Goal: Task Accomplishment & Management: Manage account settings

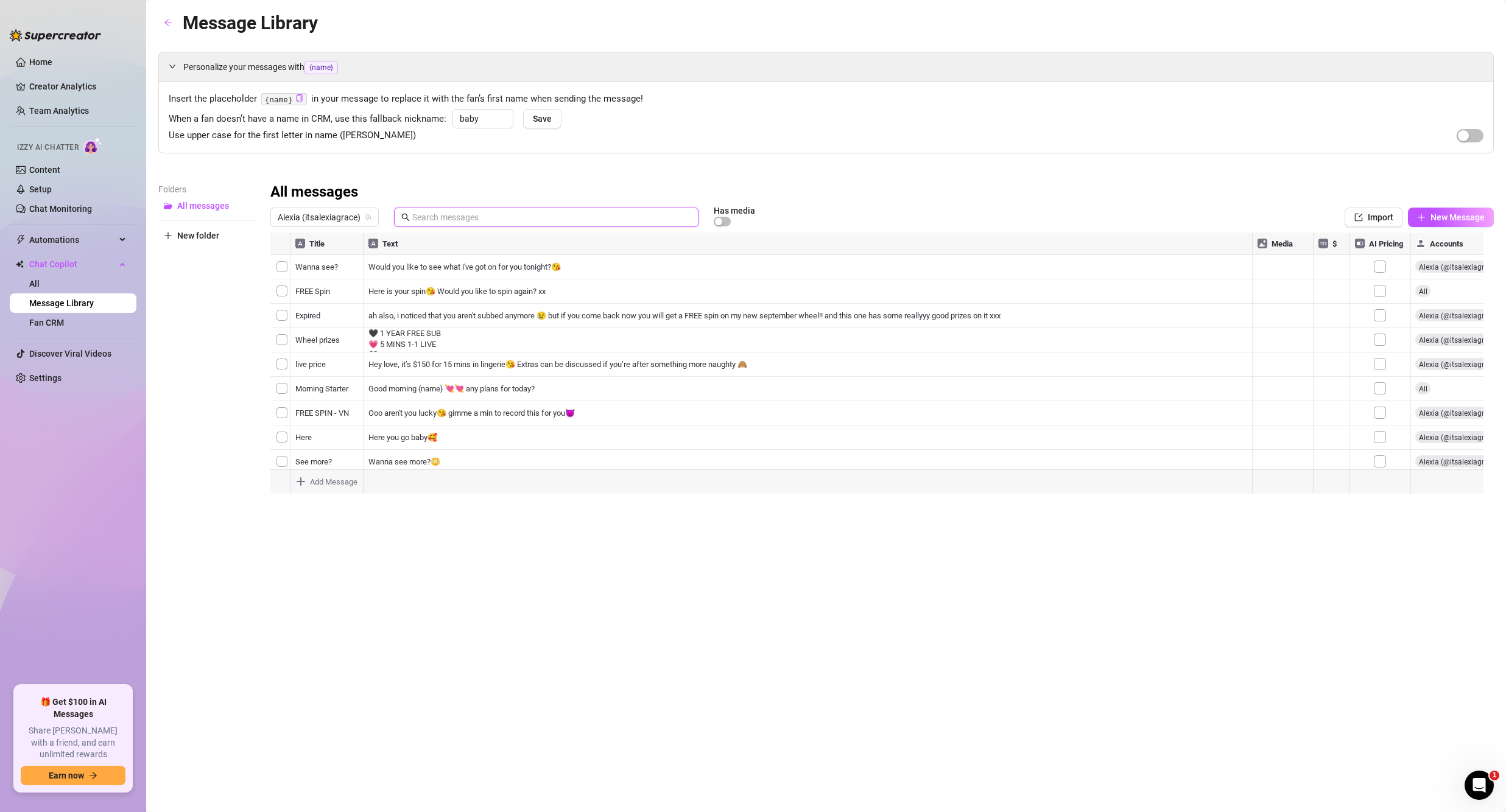
click at [436, 213] on input "text" at bounding box center [552, 217] width 279 height 13
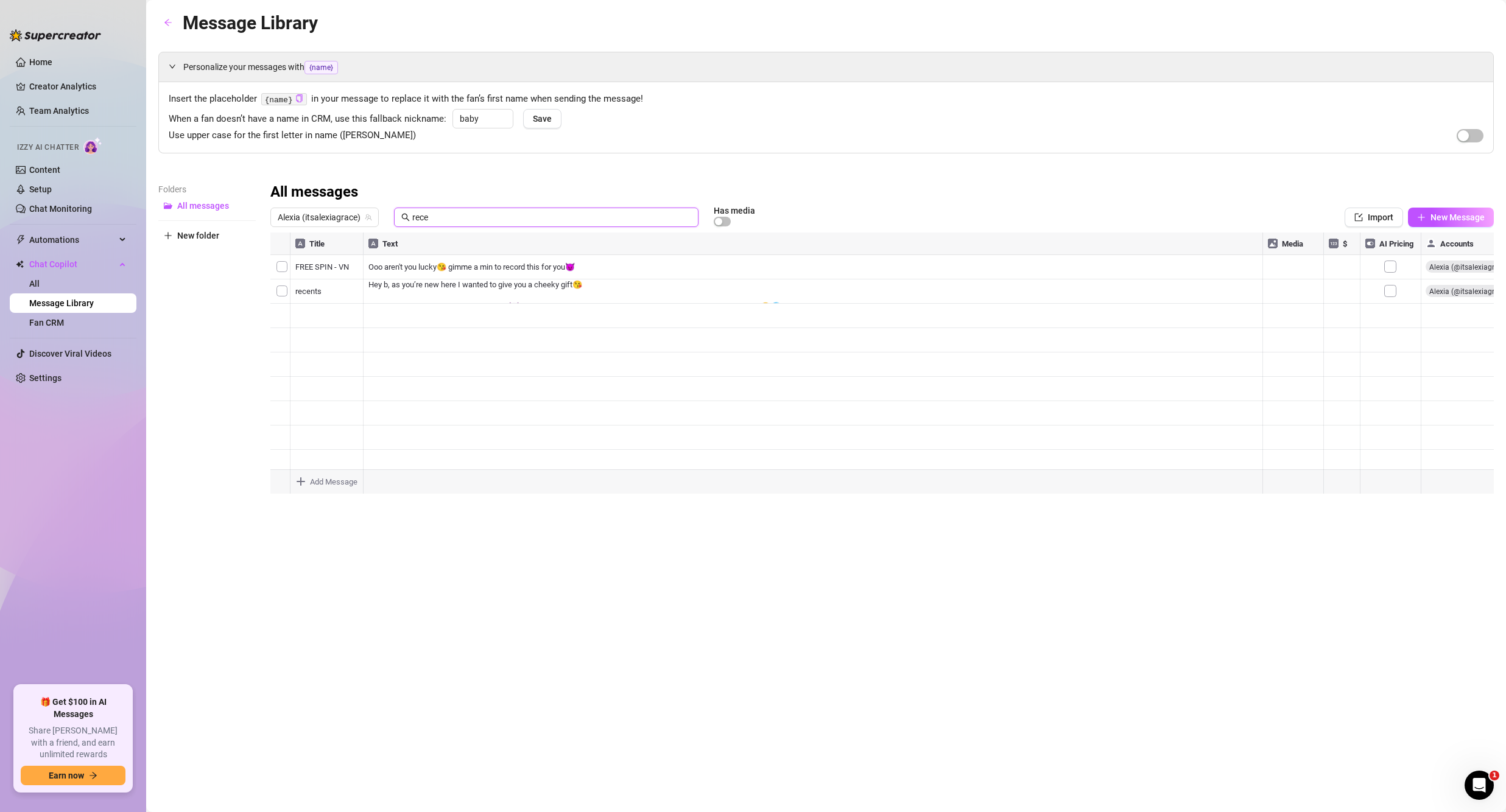
type input "rece"
click at [435, 261] on div at bounding box center [883, 369] width 1224 height 272
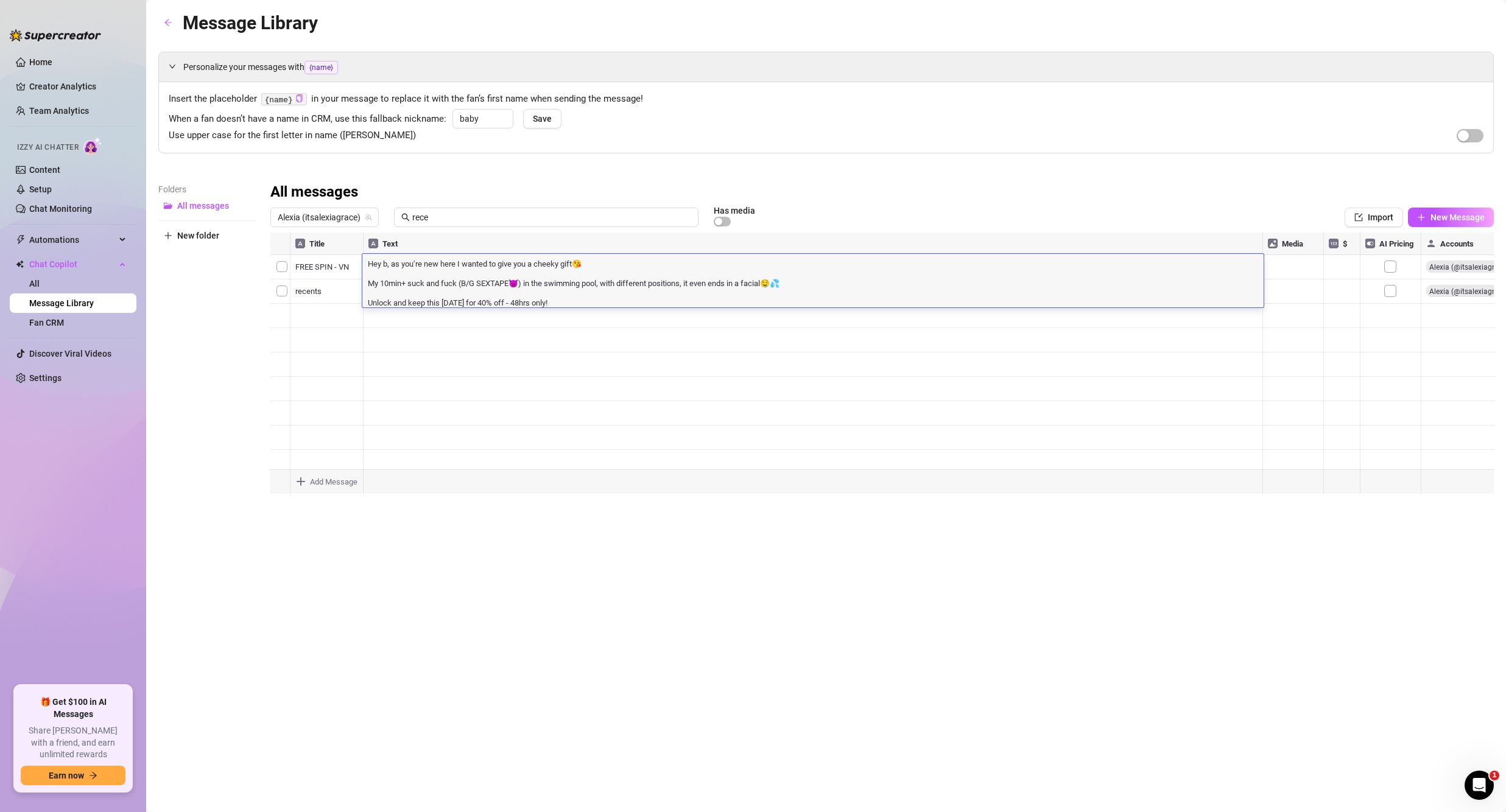
click at [591, 272] on textarea "Hey b, as you’re new here I wanted to give you a cheeky gift😘 My 10min+ suck an…" at bounding box center [813, 282] width 901 height 50
click at [1308, 272] on div at bounding box center [883, 369] width 1224 height 272
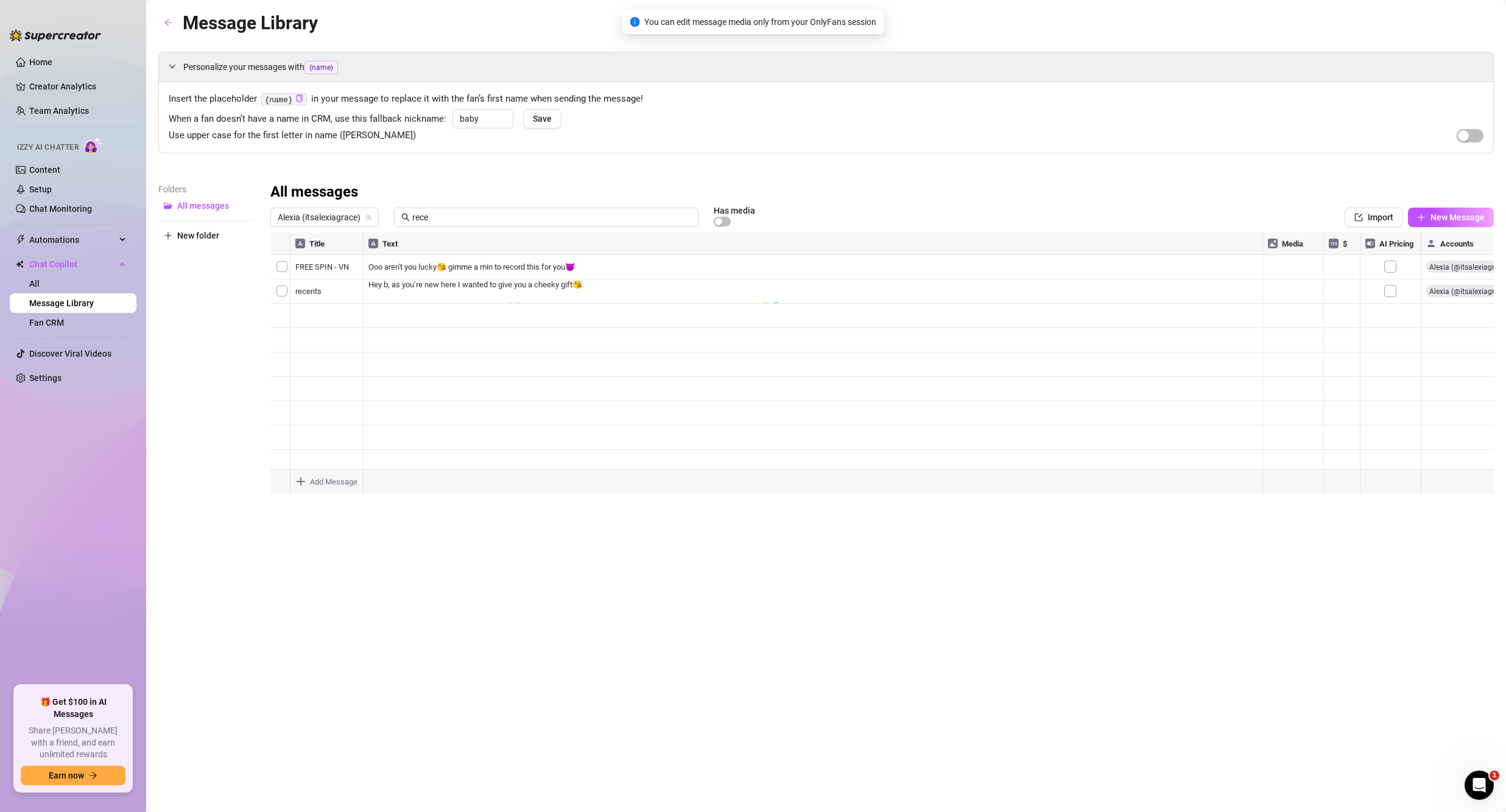
click at [1302, 271] on div at bounding box center [883, 369] width 1224 height 272
click at [1223, 265] on div at bounding box center [883, 369] width 1224 height 272
click at [282, 264] on div at bounding box center [883, 369] width 1224 height 272
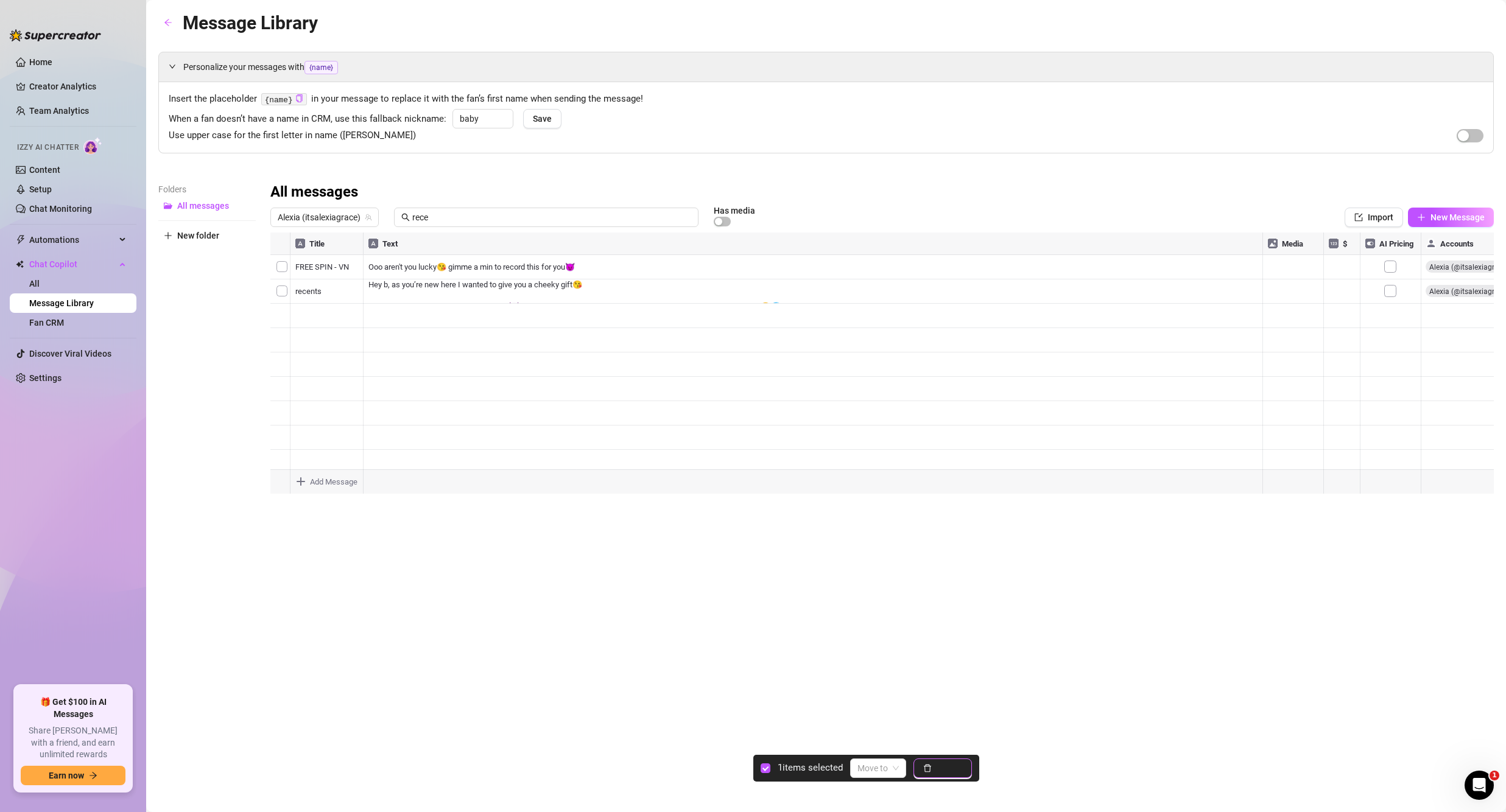
click at [934, 763] on button "Delete" at bounding box center [943, 769] width 58 height 19
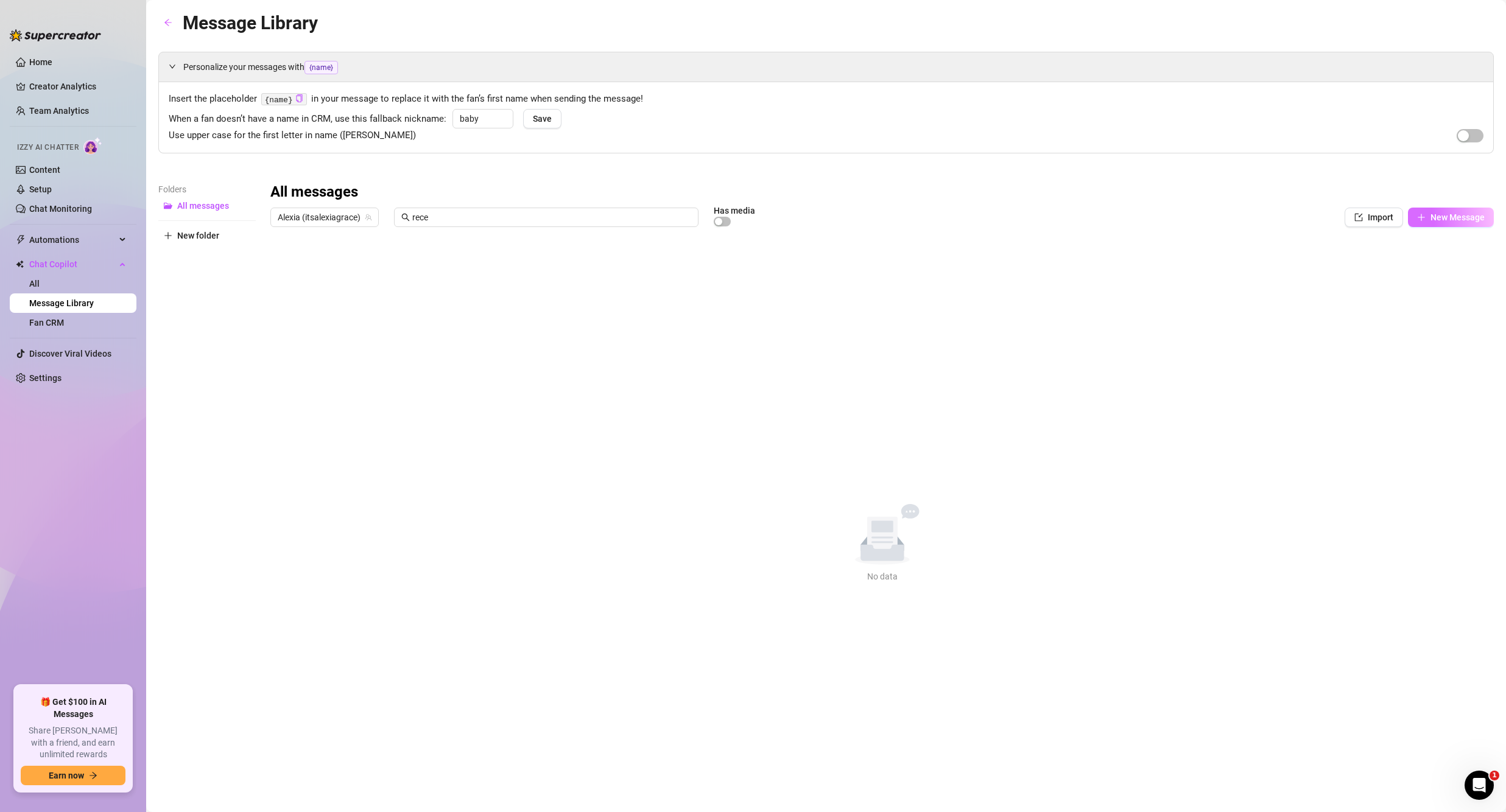
click at [1473, 215] on span "New Message" at bounding box center [1457, 217] width 54 height 10
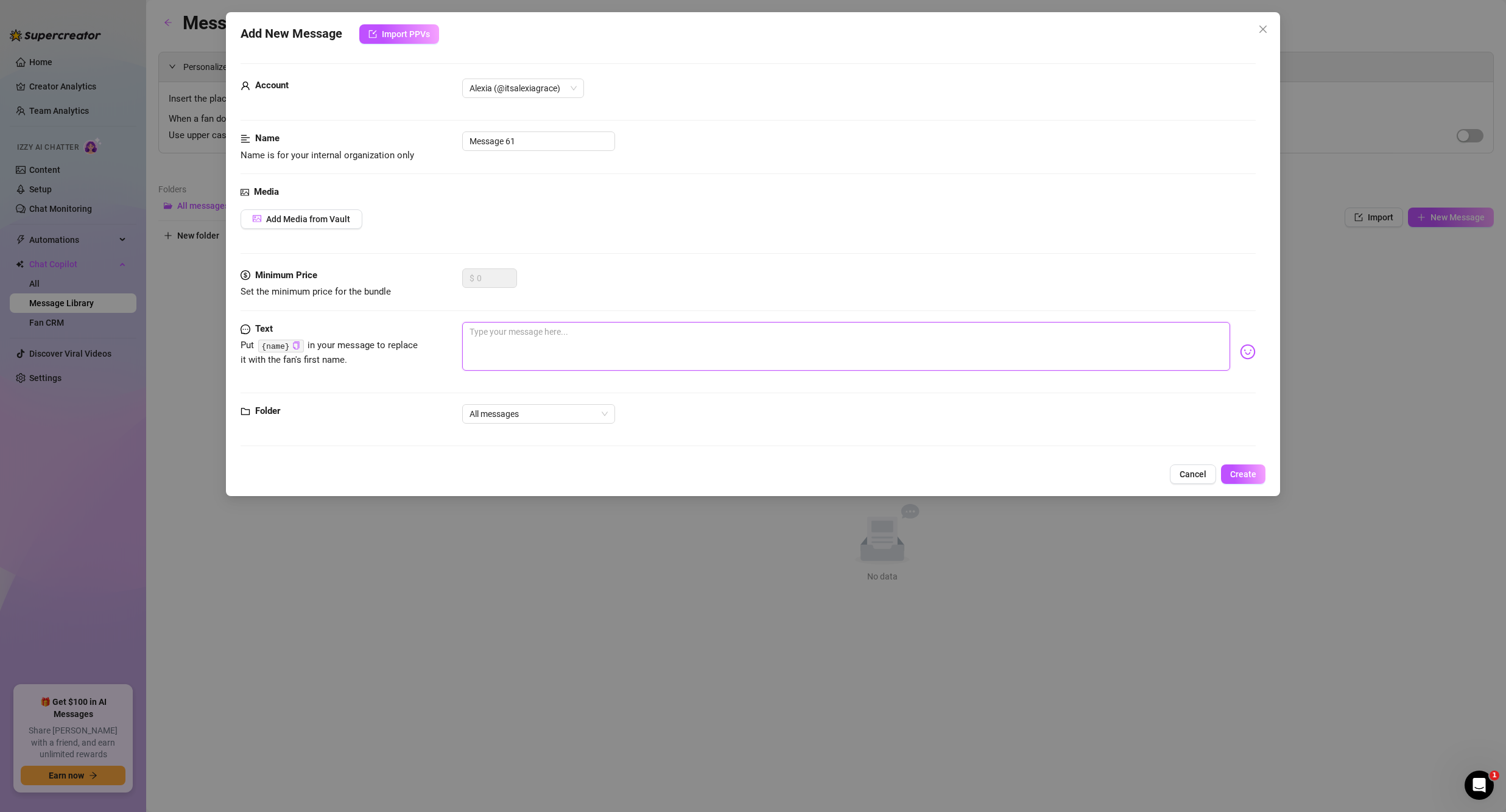
click at [532, 333] on textarea at bounding box center [846, 346] width 768 height 48
paste textarea "Hey b, as you’re new here I wanted to give you a cheeky gift😘 My 10min+ suck an…"
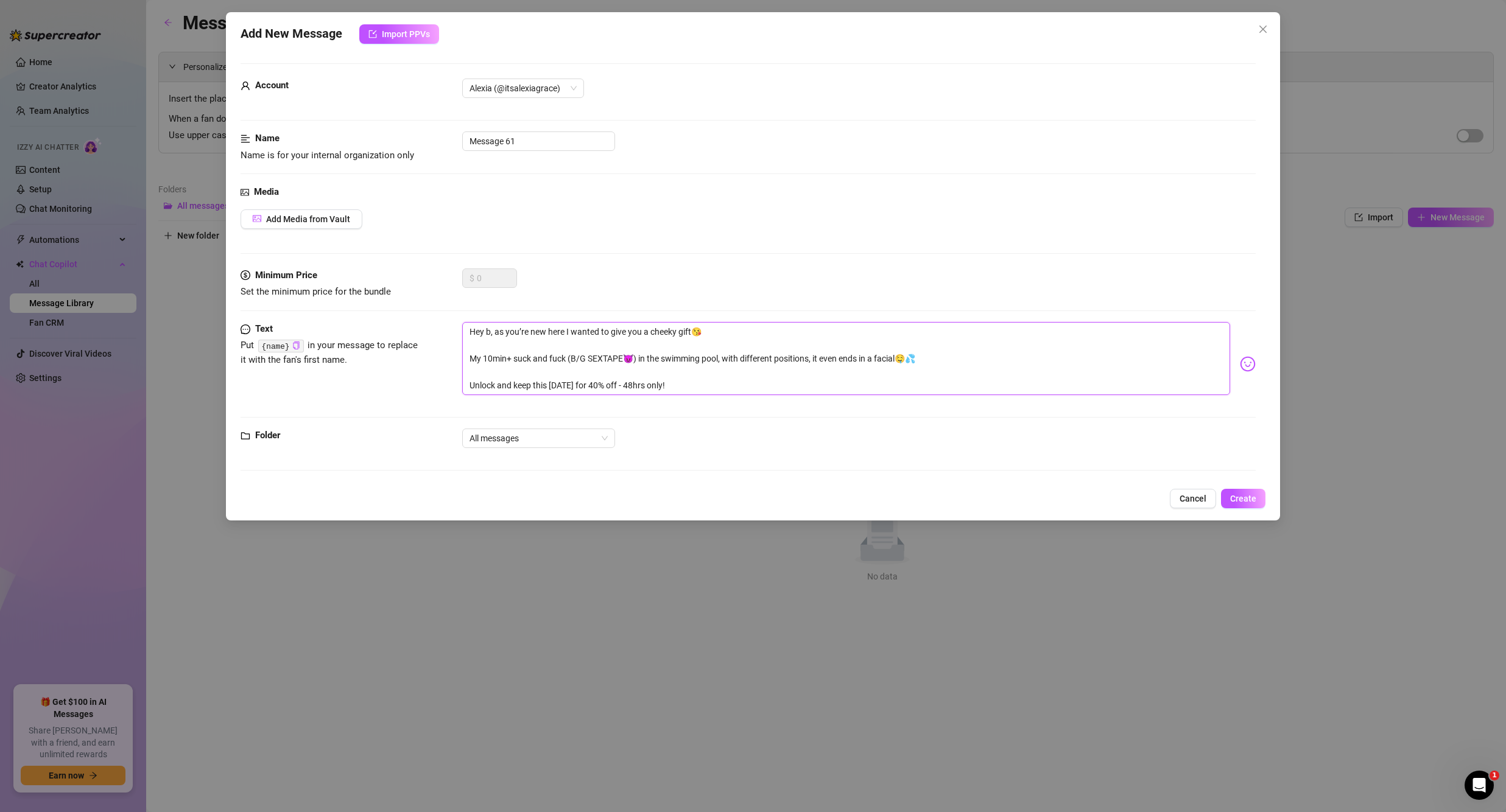
type textarea "Hey b, as you’re new here I wanted to give you a cheeky gift😘 My 10min+ suck an…"
click at [332, 227] on button "Add Media from Vault" at bounding box center [302, 220] width 122 height 19
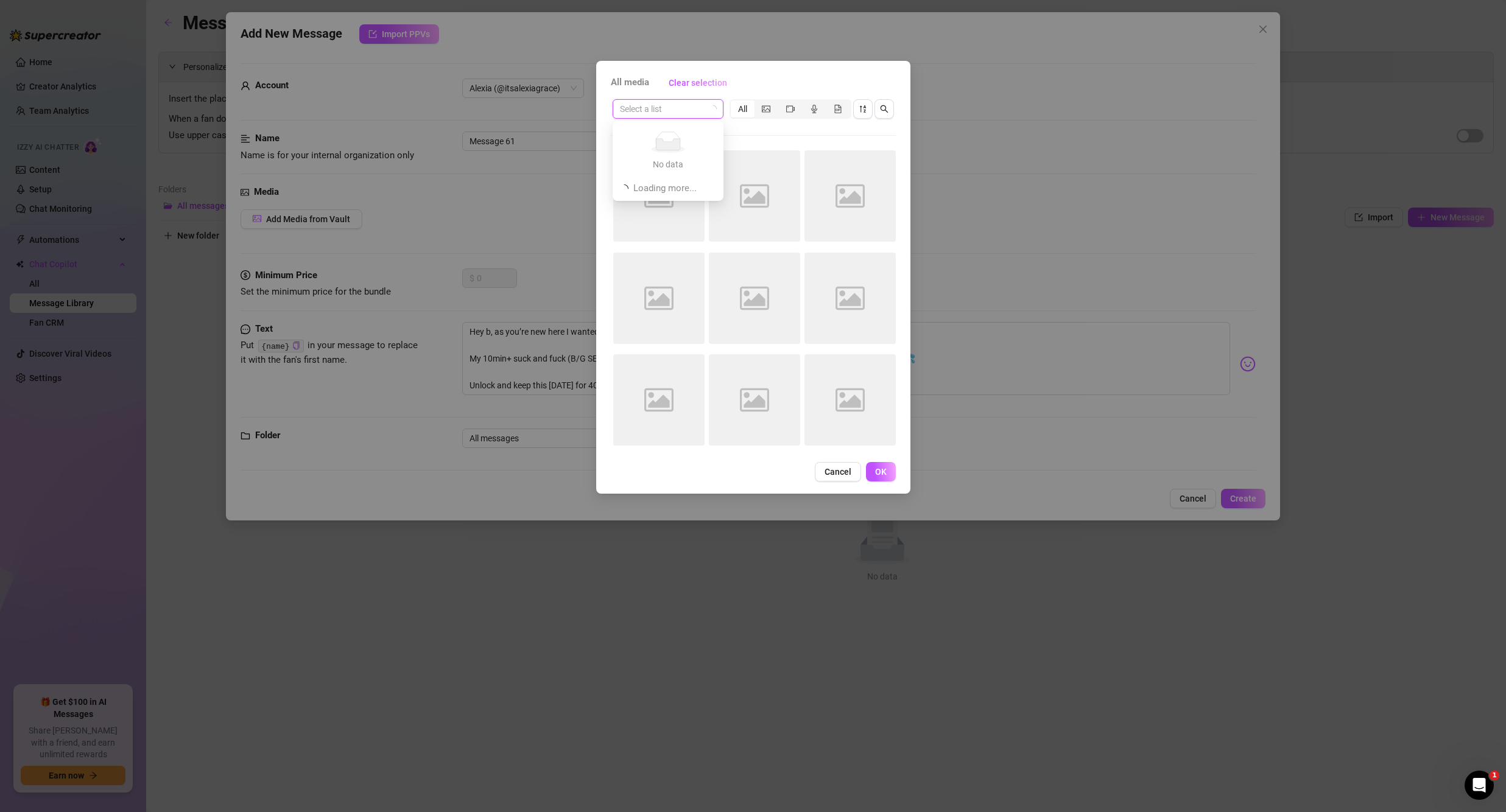
click at [704, 105] on input "search" at bounding box center [662, 108] width 86 height 19
click at [686, 107] on input "search" at bounding box center [662, 108] width 86 height 19
click at [755, 136] on div "Select a list All Image placeholder Image placeholder Image placeholder Image p…" at bounding box center [753, 276] width 285 height 357
click at [694, 109] on input "search" at bounding box center [662, 108] width 86 height 19
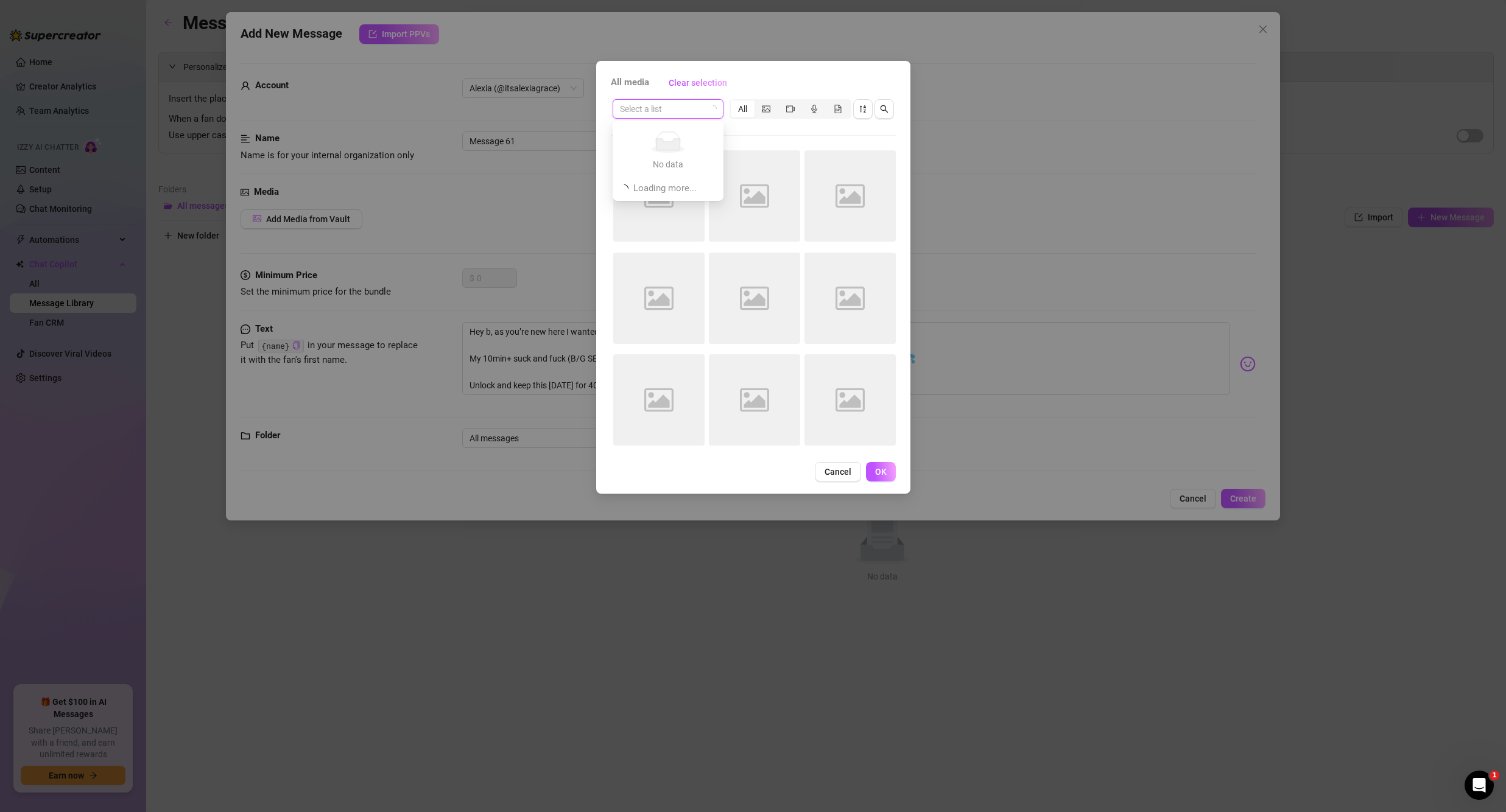
click at [696, 111] on input "search" at bounding box center [662, 108] width 86 height 19
click at [829, 468] on span "Cancel" at bounding box center [838, 472] width 26 height 10
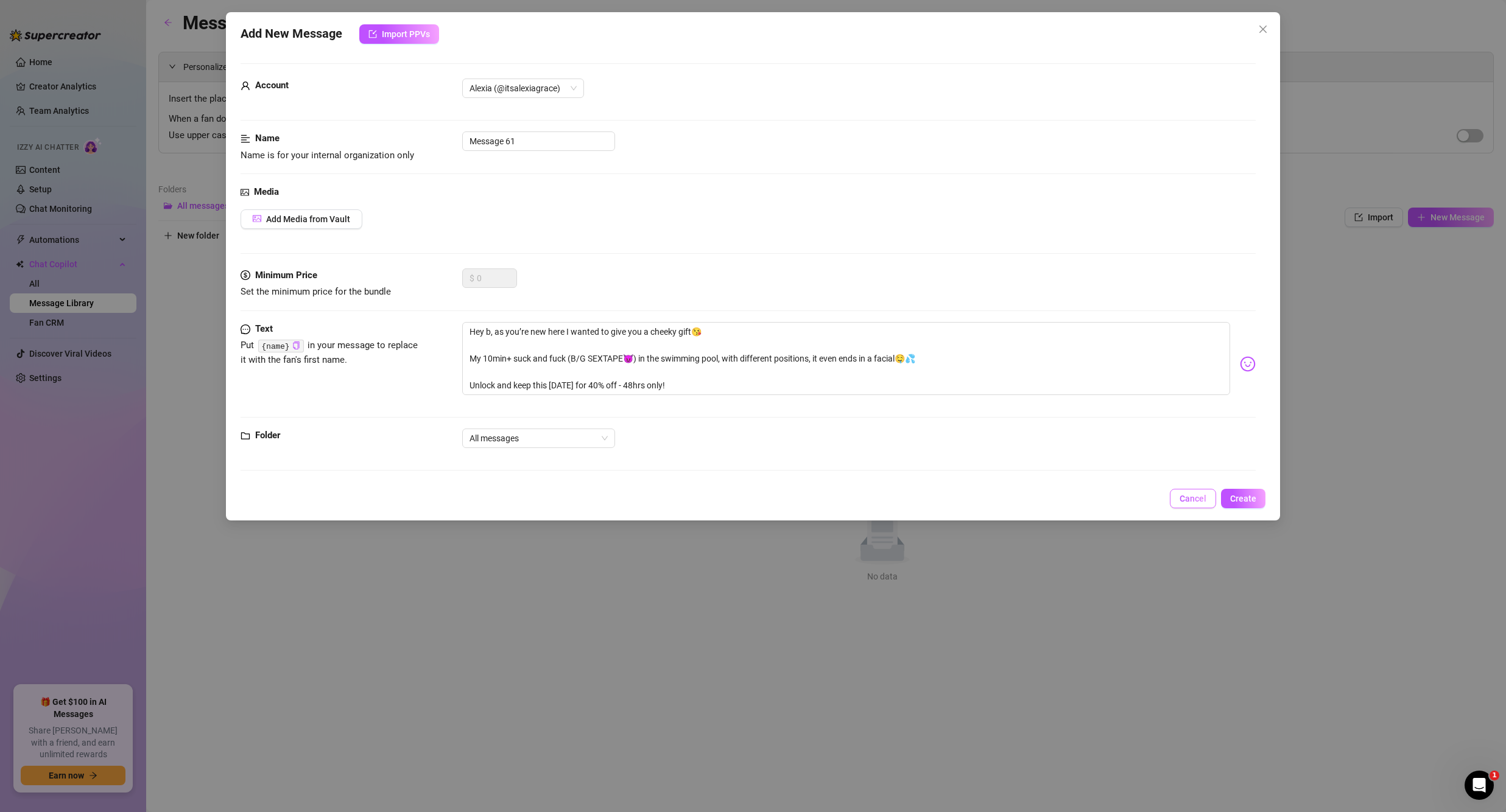
click at [1196, 504] on button "Cancel" at bounding box center [1193, 499] width 46 height 19
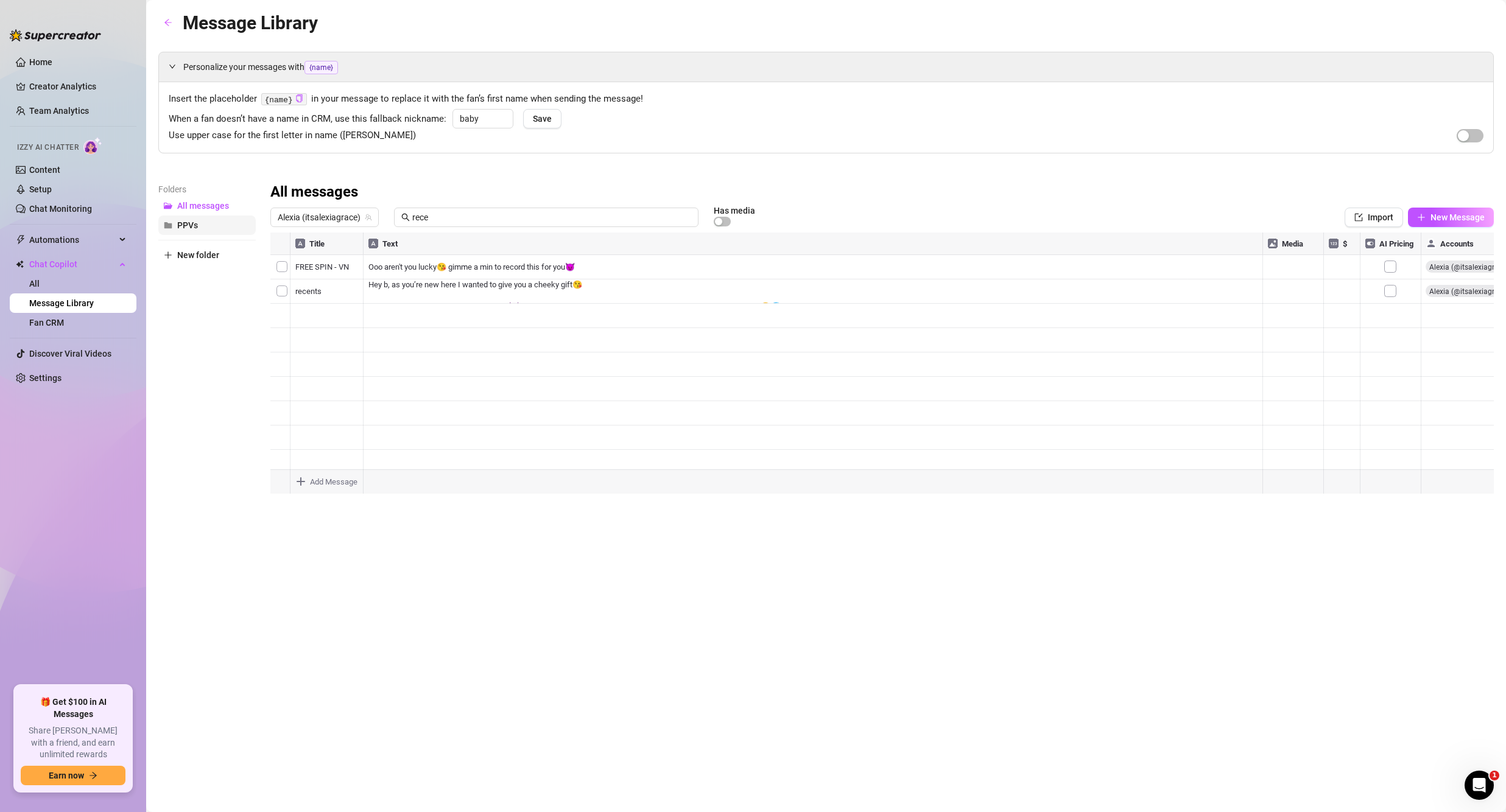
click at [213, 227] on button "PPVs" at bounding box center [207, 225] width 98 height 19
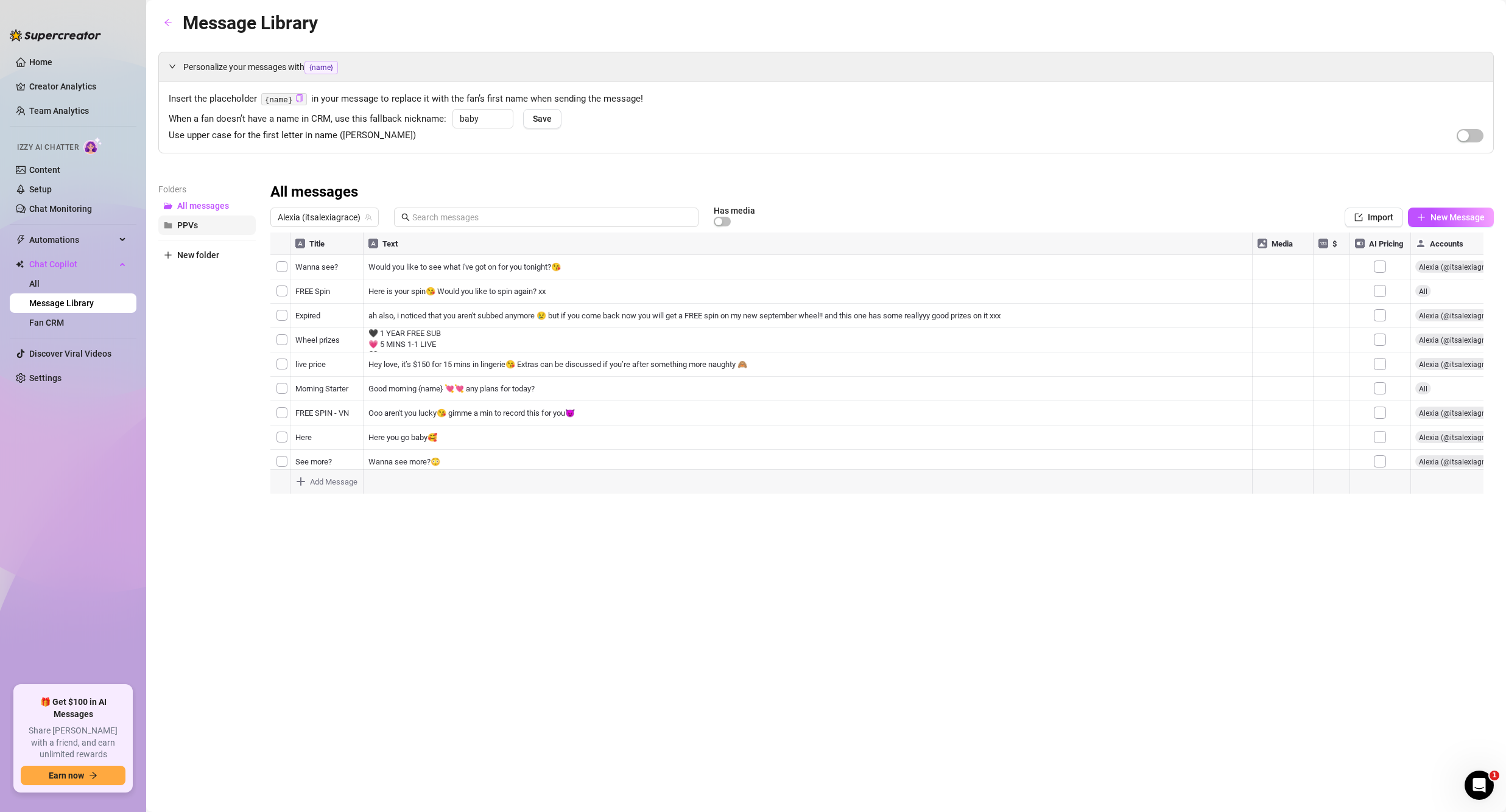
click at [187, 225] on span "PPVs" at bounding box center [187, 225] width 20 height 10
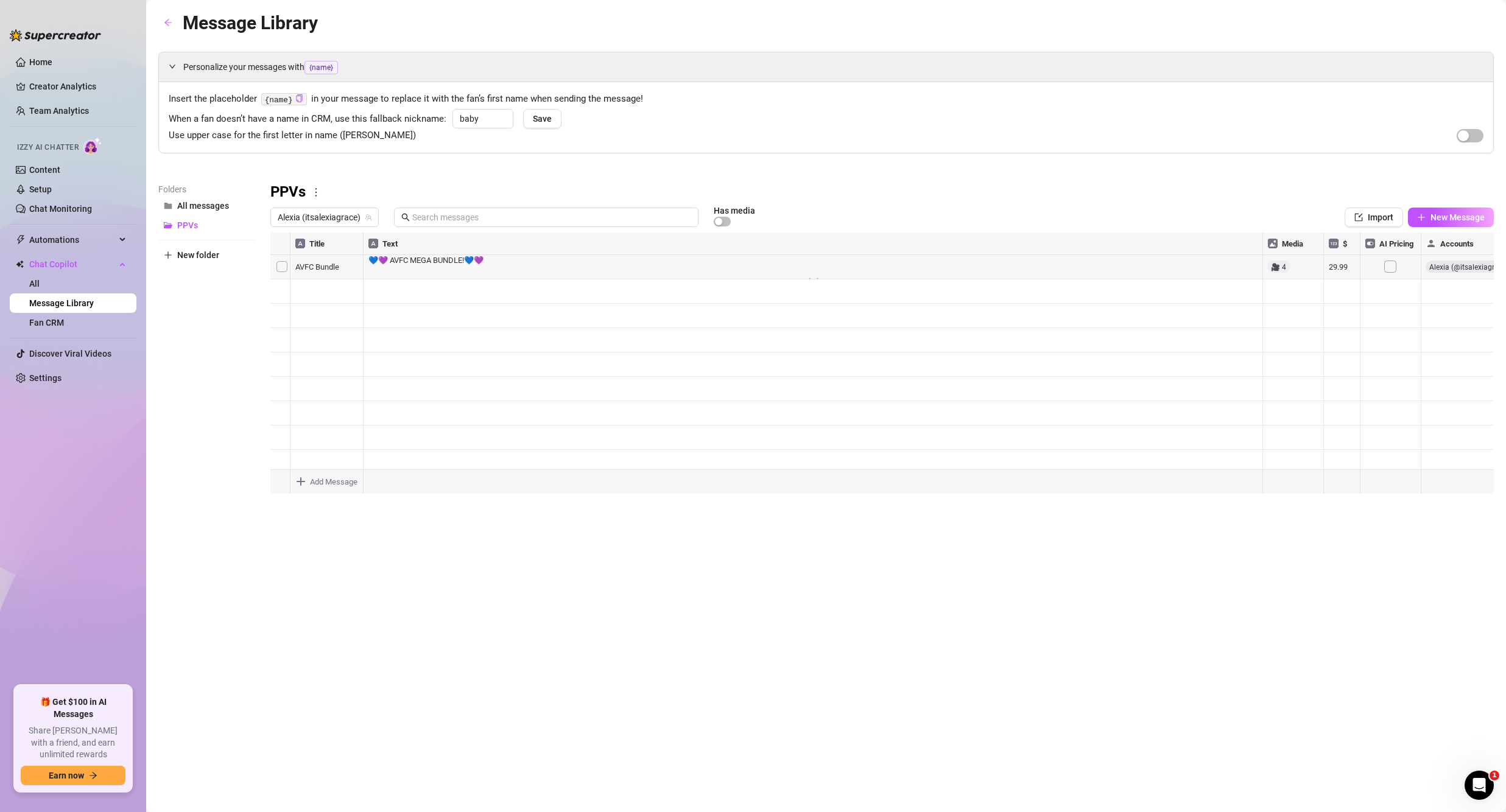
click at [402, 269] on div at bounding box center [883, 369] width 1224 height 272
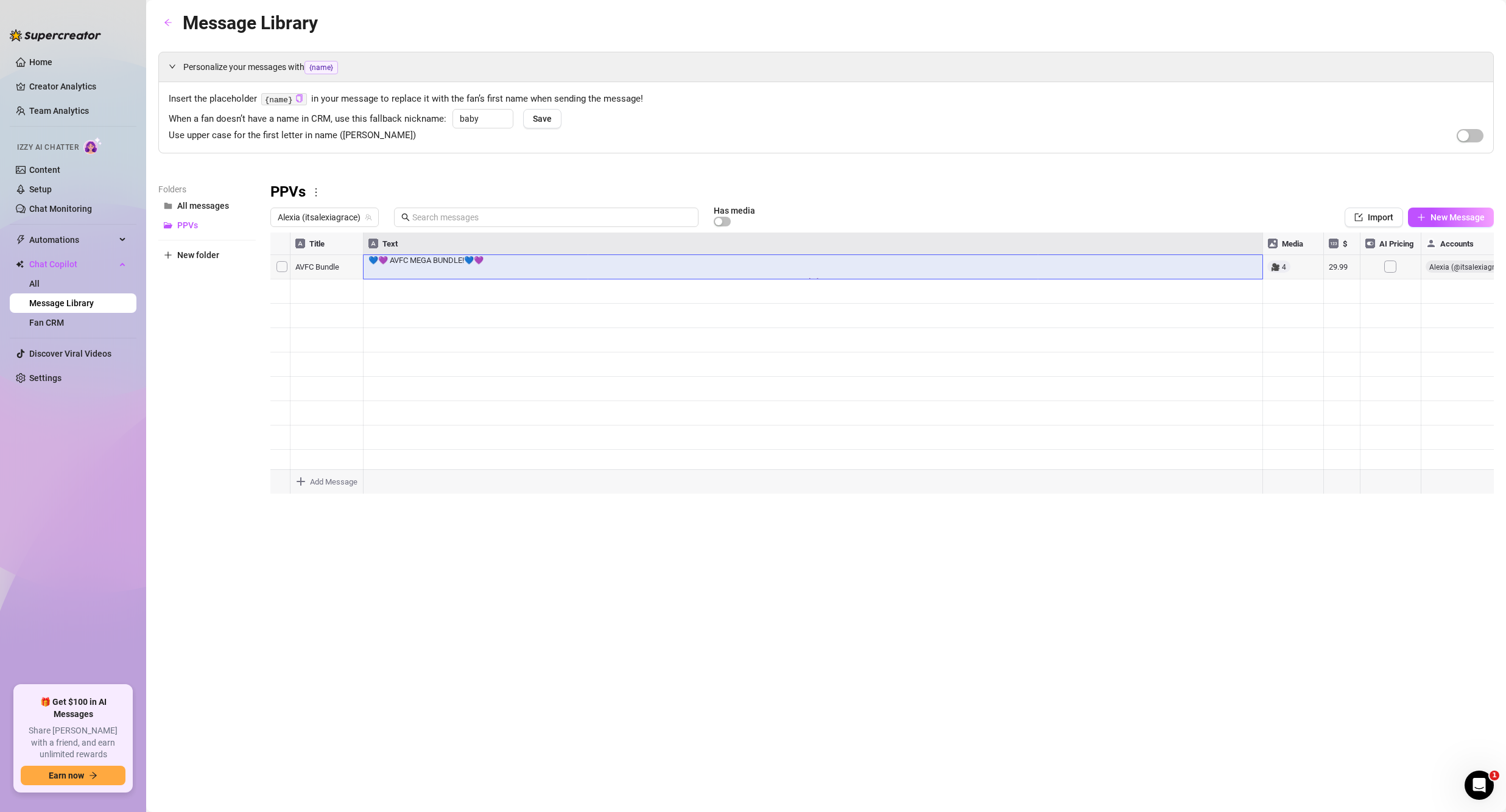
scroll to position [0, 1]
click at [951, 271] on div at bounding box center [883, 369] width 1224 height 272
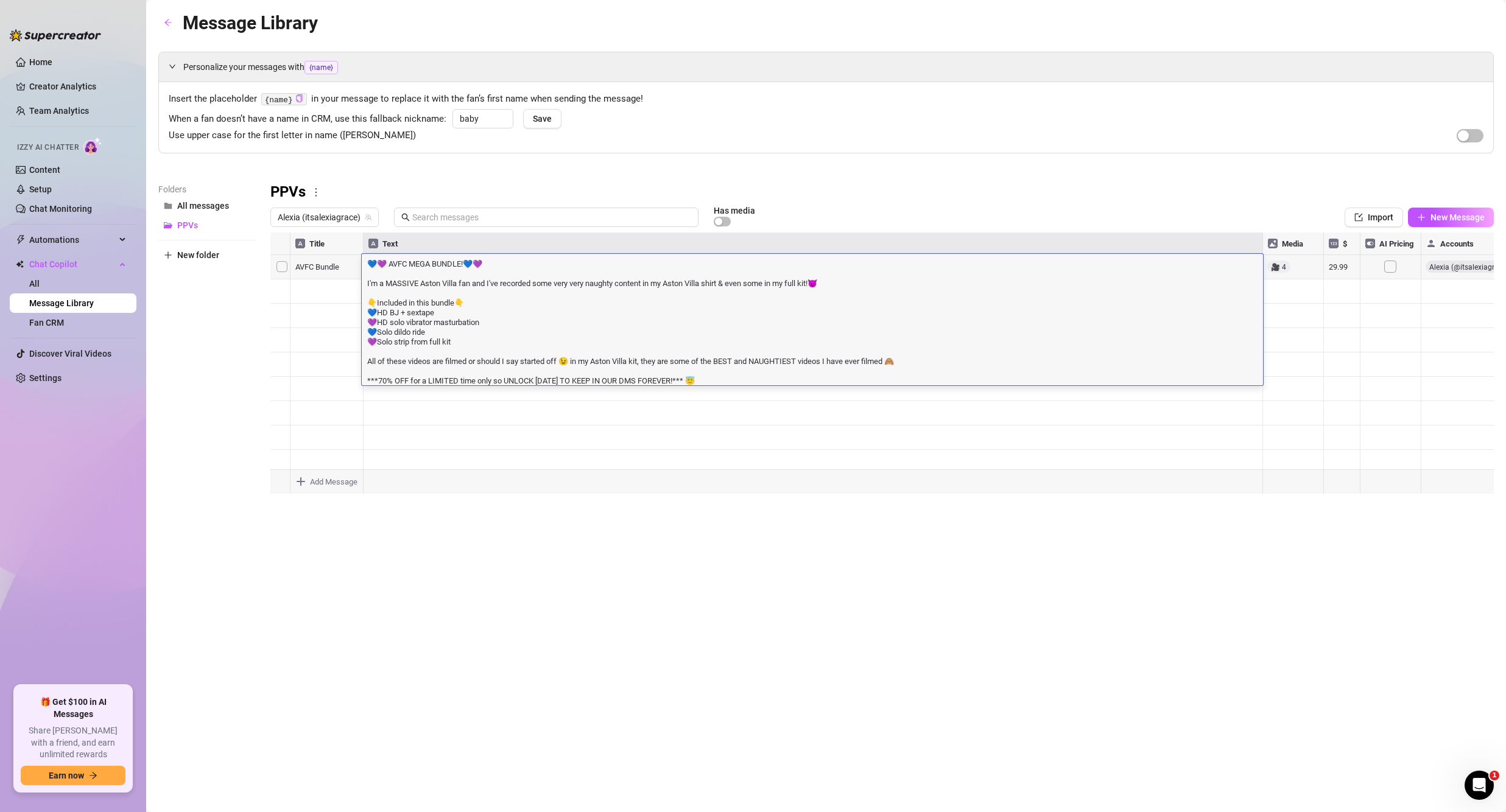
click at [951, 271] on textarea "💙💜 AVFC MEGA BUNDLE!💙💜 I'm a MASSIVE Aston Villa fan and I've recorded some ver…" at bounding box center [812, 321] width 901 height 128
click at [951, 311] on textarea "💙💜 AVFC MEGA BUNDLE!💙💜 I'm a MASSIVE Aston Villa fan and I've recorded some ver…" at bounding box center [812, 321] width 901 height 128
click at [640, 341] on textarea "💙💜 AVFC MEGA BUNDLE!💙💜 I'm a MASSIVE Aston Villa fan and I've recorded some ver…" at bounding box center [812, 321] width 901 height 128
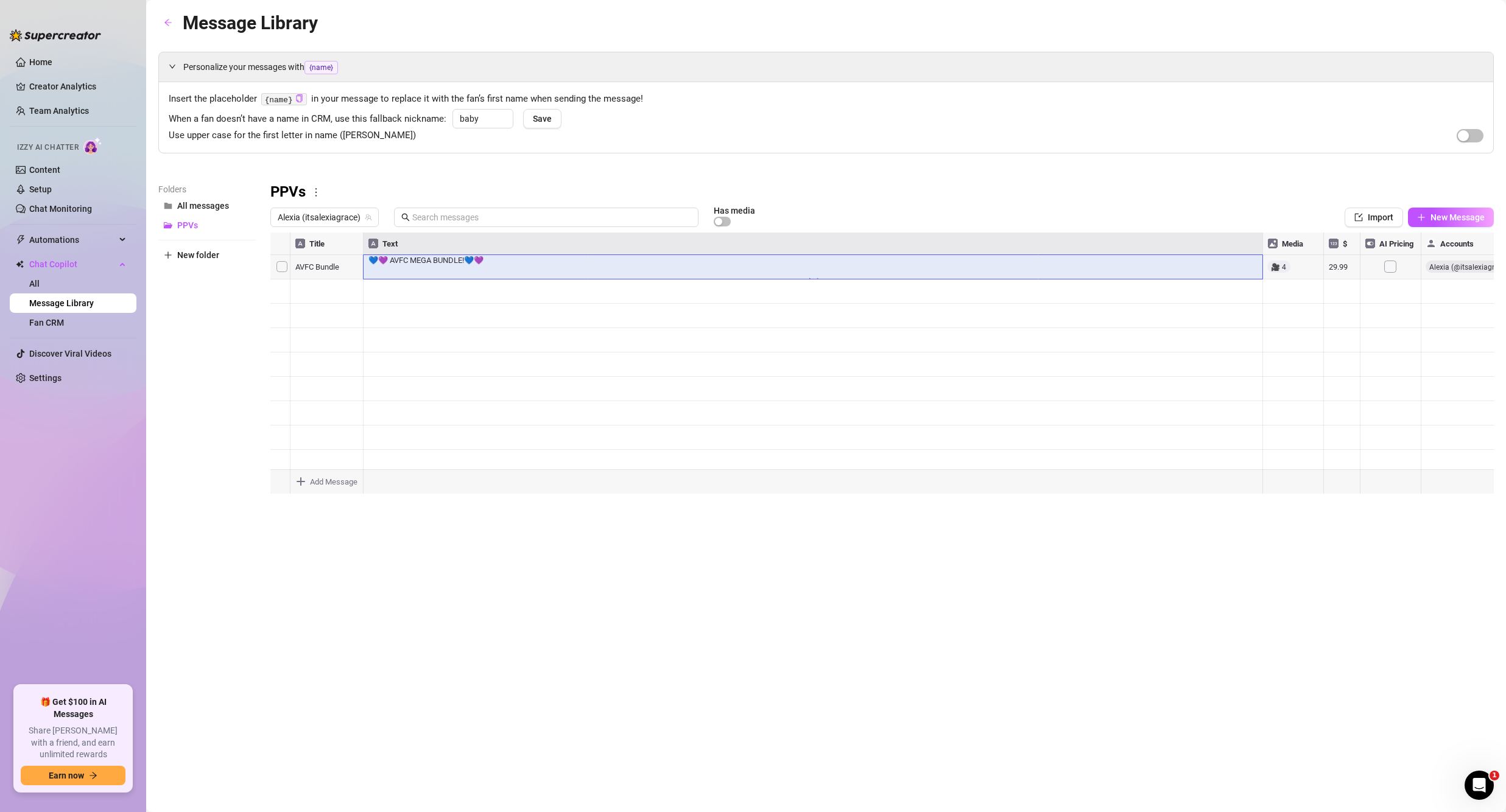
click at [316, 270] on div at bounding box center [883, 369] width 1224 height 272
click at [1456, 269] on div at bounding box center [883, 369] width 1224 height 272
click at [283, 262] on div at bounding box center [883, 369] width 1224 height 272
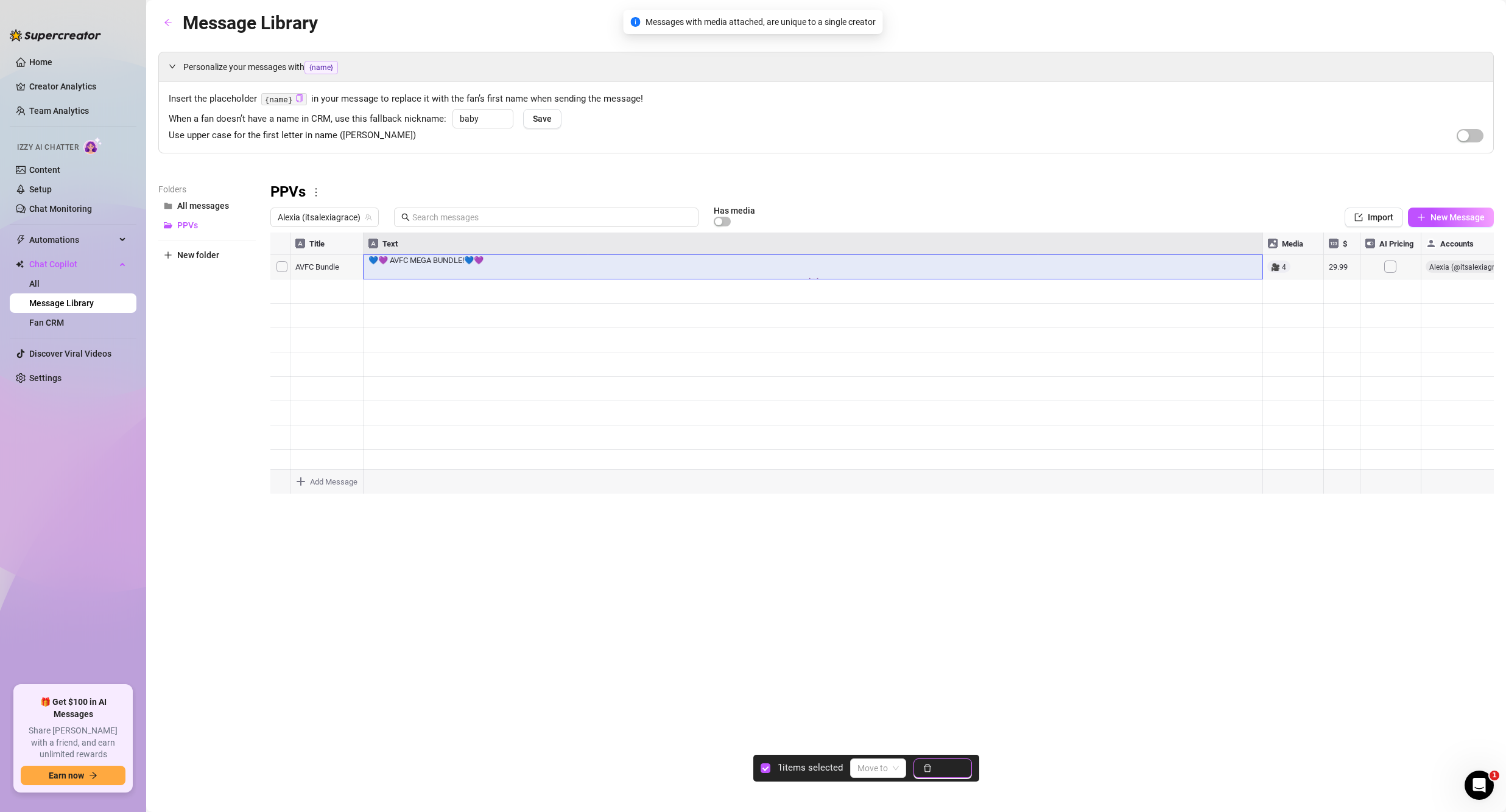
click at [934, 769] on button "Delete" at bounding box center [943, 769] width 58 height 19
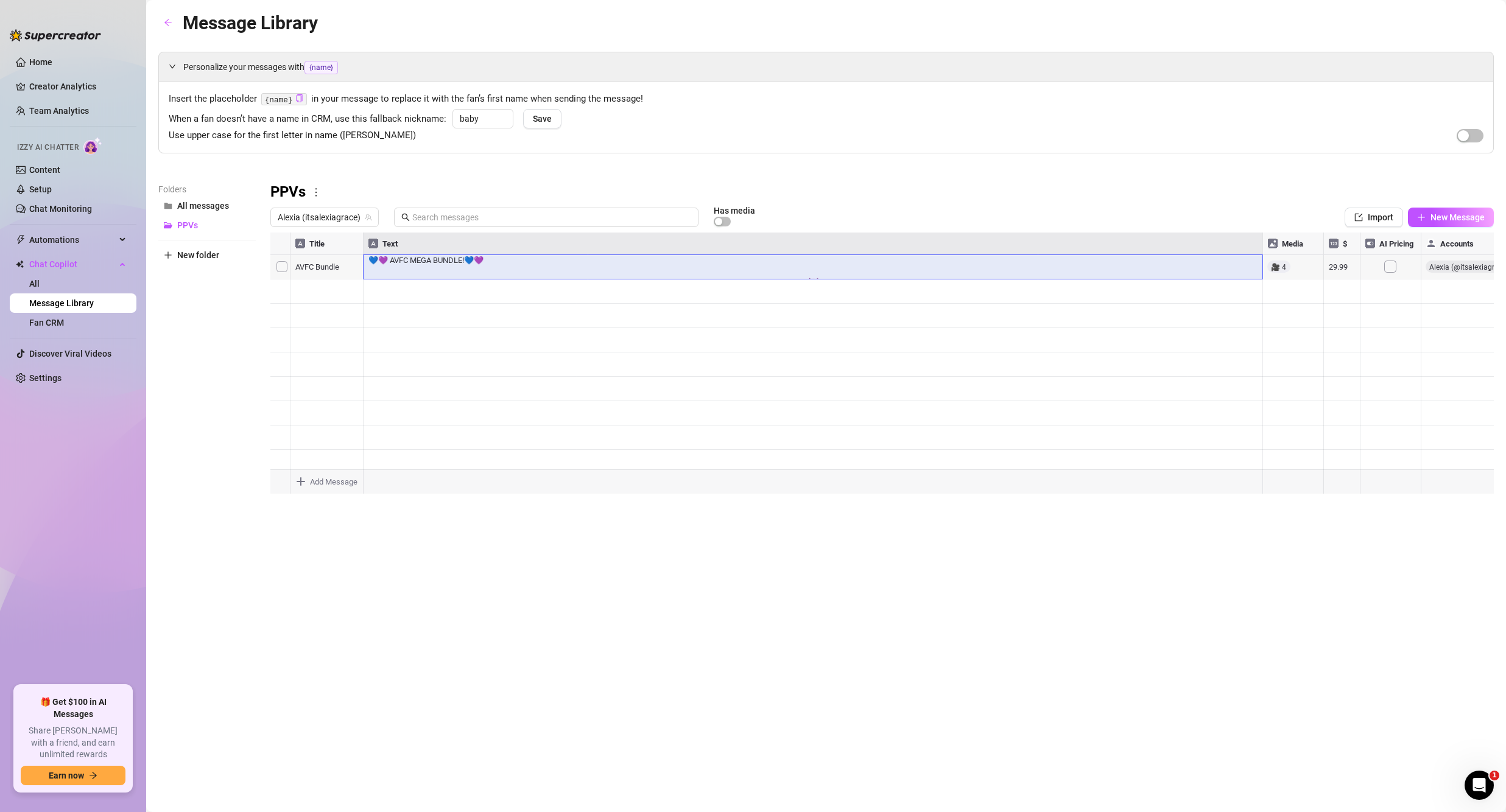
click at [314, 192] on icon "more" at bounding box center [316, 192] width 11 height 11
click at [335, 208] on link "Rename" at bounding box center [343, 212] width 44 height 10
click at [336, 193] on input "PPVs" at bounding box center [875, 192] width 1208 height 19
type input "PPVs - Bundle"
click at [540, 121] on span "Save" at bounding box center [541, 118] width 19 height 10
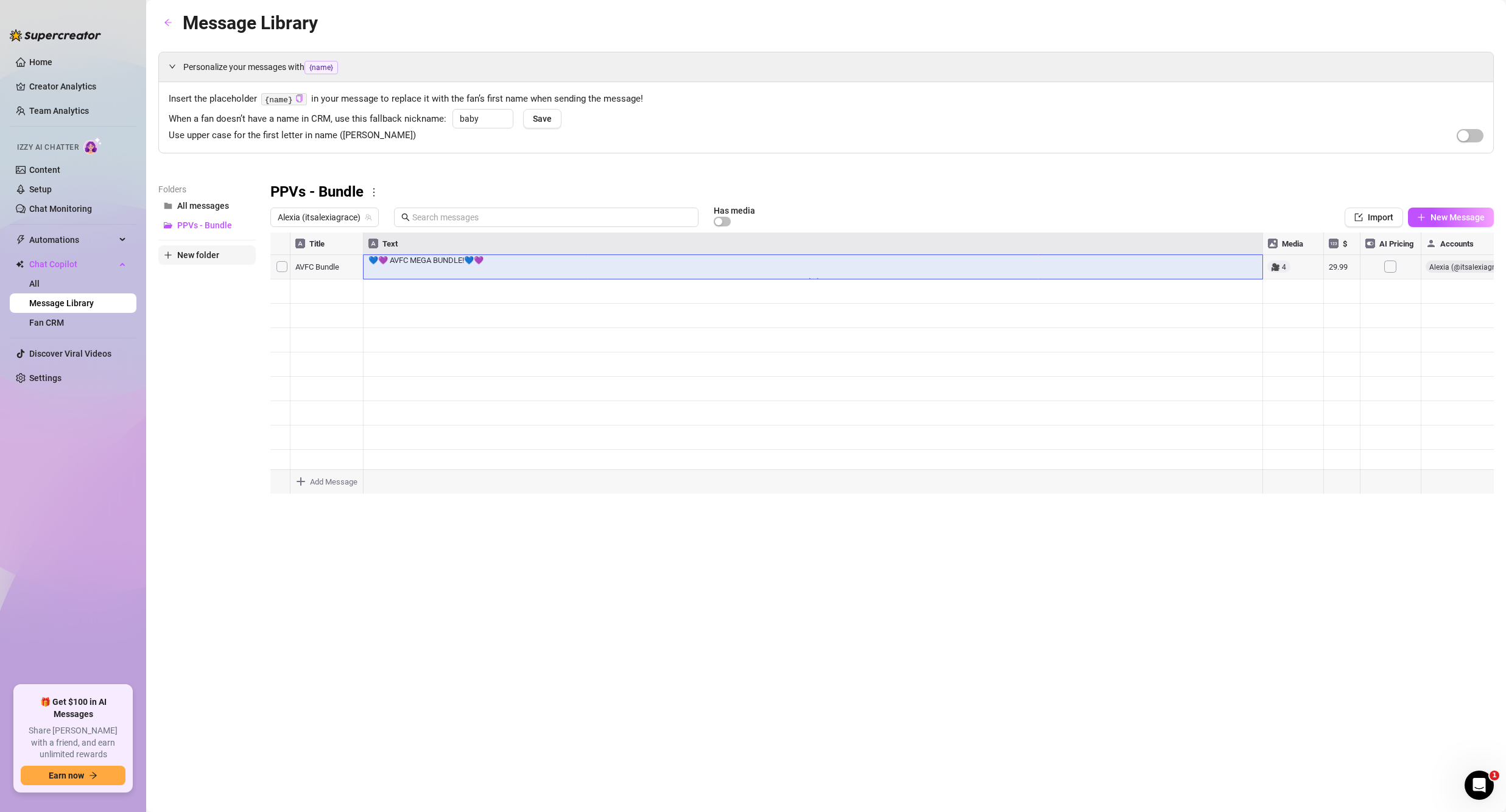
click at [205, 252] on span "New folder" at bounding box center [198, 255] width 42 height 10
click at [211, 247] on input "text" at bounding box center [207, 245] width 98 height 19
type input "PPVs - Vid"
click at [531, 117] on button "Save" at bounding box center [542, 119] width 39 height 19
click at [280, 290] on div at bounding box center [883, 369] width 1224 height 272
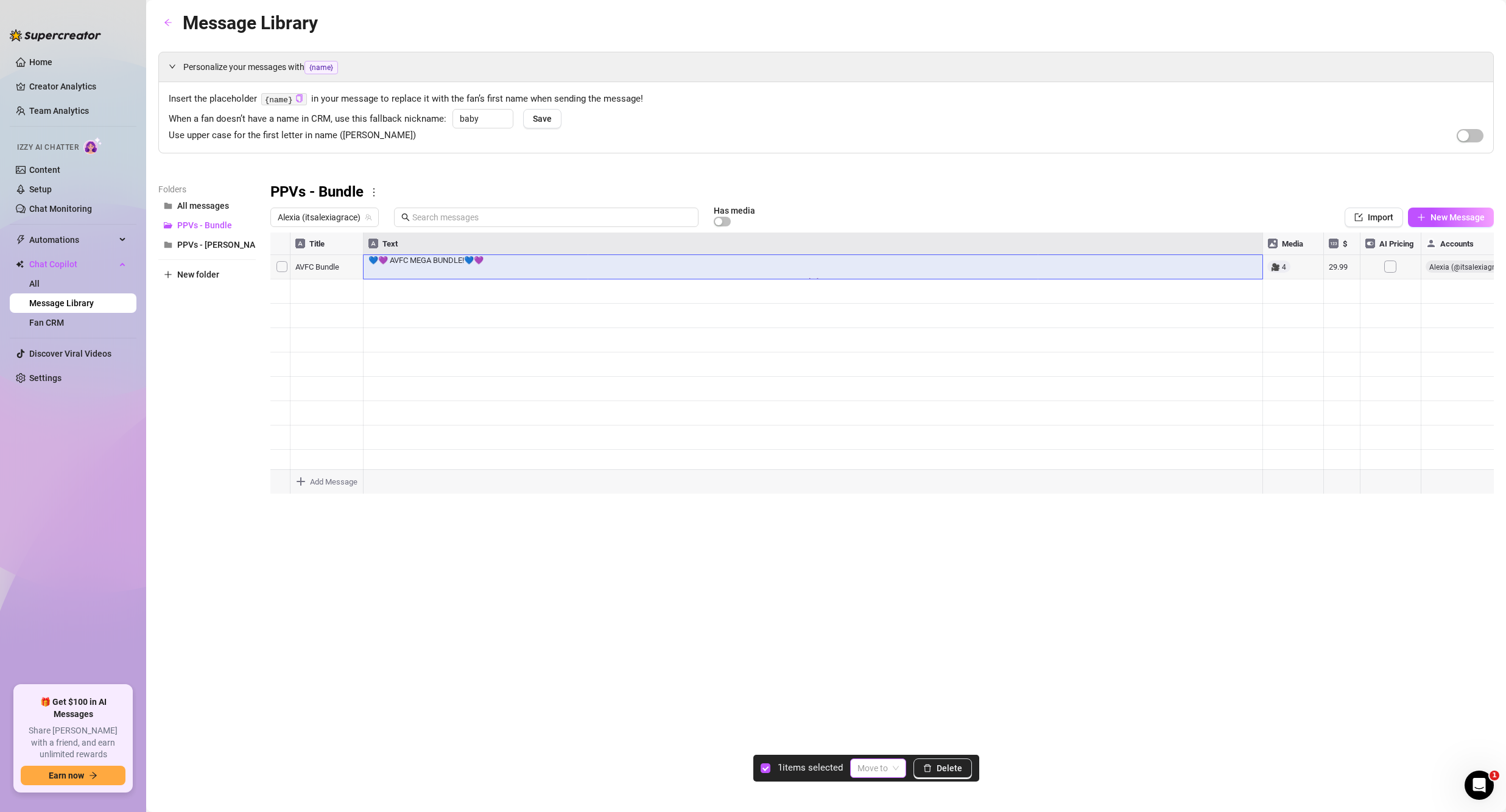
click at [891, 764] on span at bounding box center [877, 768] width 41 height 19
click at [890, 741] on div "PPVs - Vid" at bounding box center [907, 743] width 92 height 13
click at [199, 241] on span "PPVs - Vid" at bounding box center [223, 244] width 93 height 10
click at [211, 227] on span "PPVs - Bundle" at bounding box center [205, 225] width 55 height 10
click at [218, 241] on span "PPVs - Vid" at bounding box center [223, 244] width 93 height 10
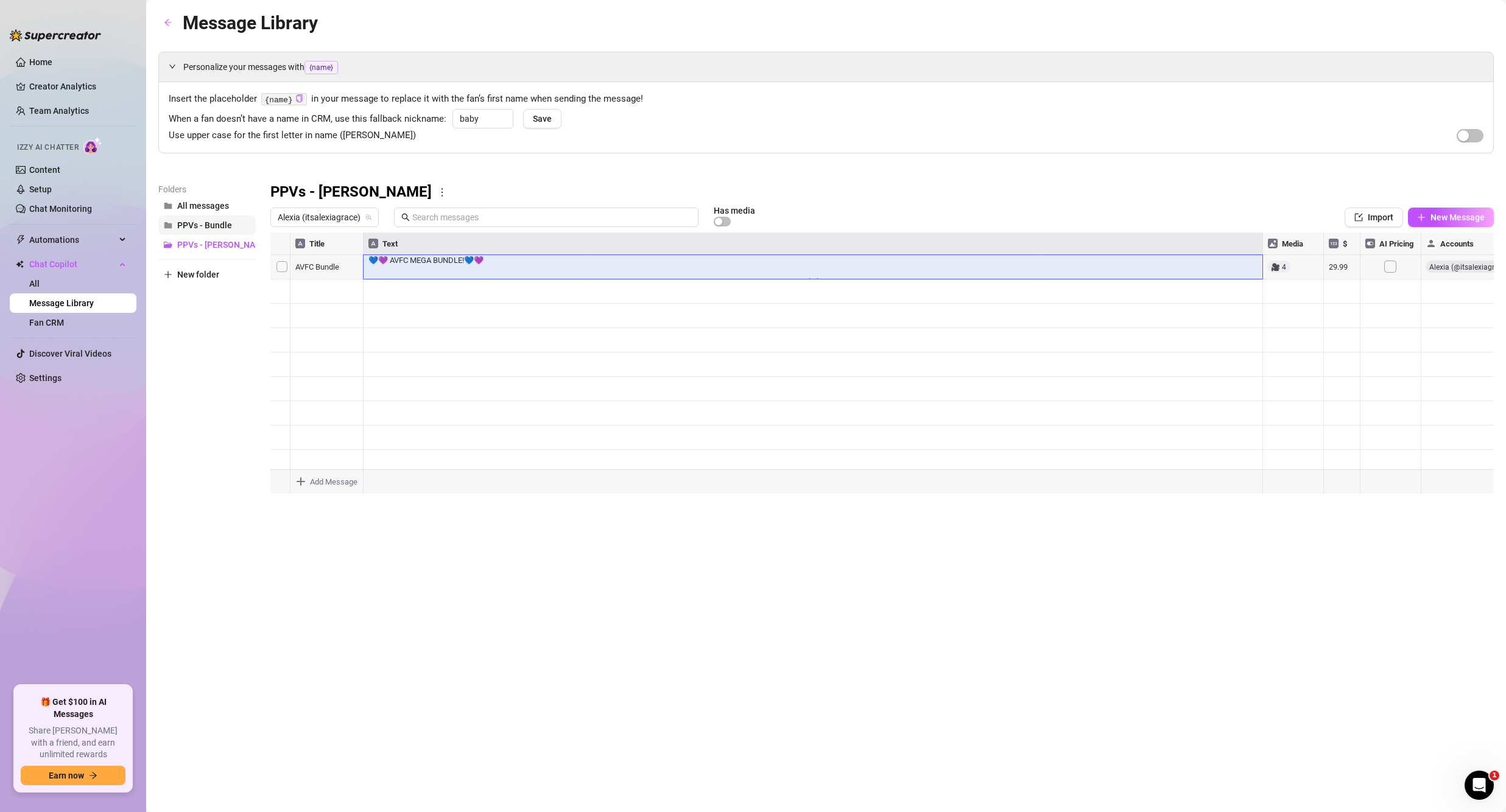
click at [215, 227] on span "PPVs - Bundle" at bounding box center [205, 225] width 55 height 10
click at [215, 205] on span "All messages" at bounding box center [203, 205] width 52 height 10
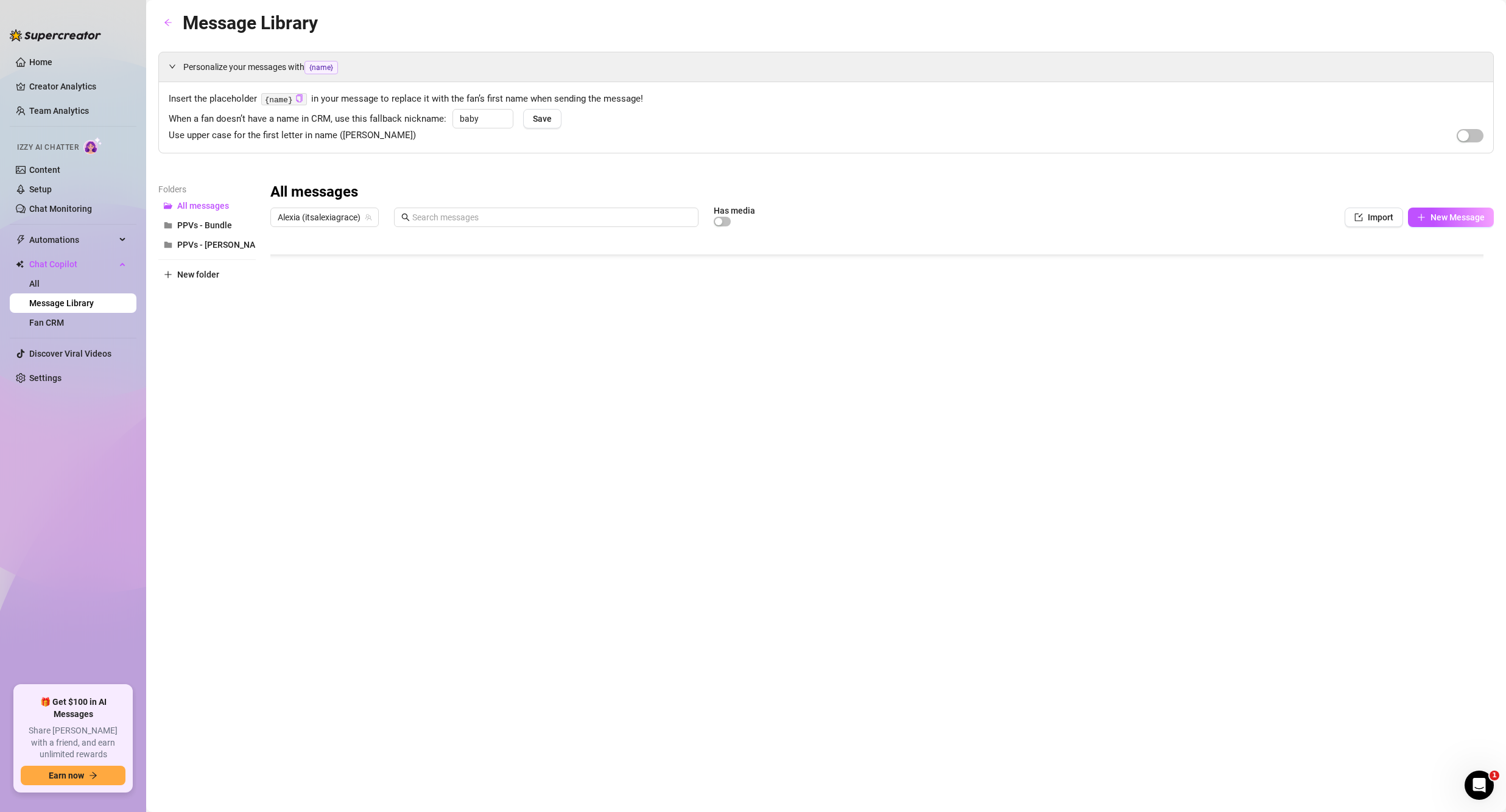
scroll to position [1350, 1]
click at [283, 377] on div at bounding box center [883, 369] width 1224 height 272
click at [883, 772] on input "search" at bounding box center [872, 768] width 31 height 19
click at [881, 744] on div "PPVs - Vid" at bounding box center [907, 743] width 92 height 13
click at [212, 226] on span "PPVs - Bundle" at bounding box center [205, 225] width 55 height 10
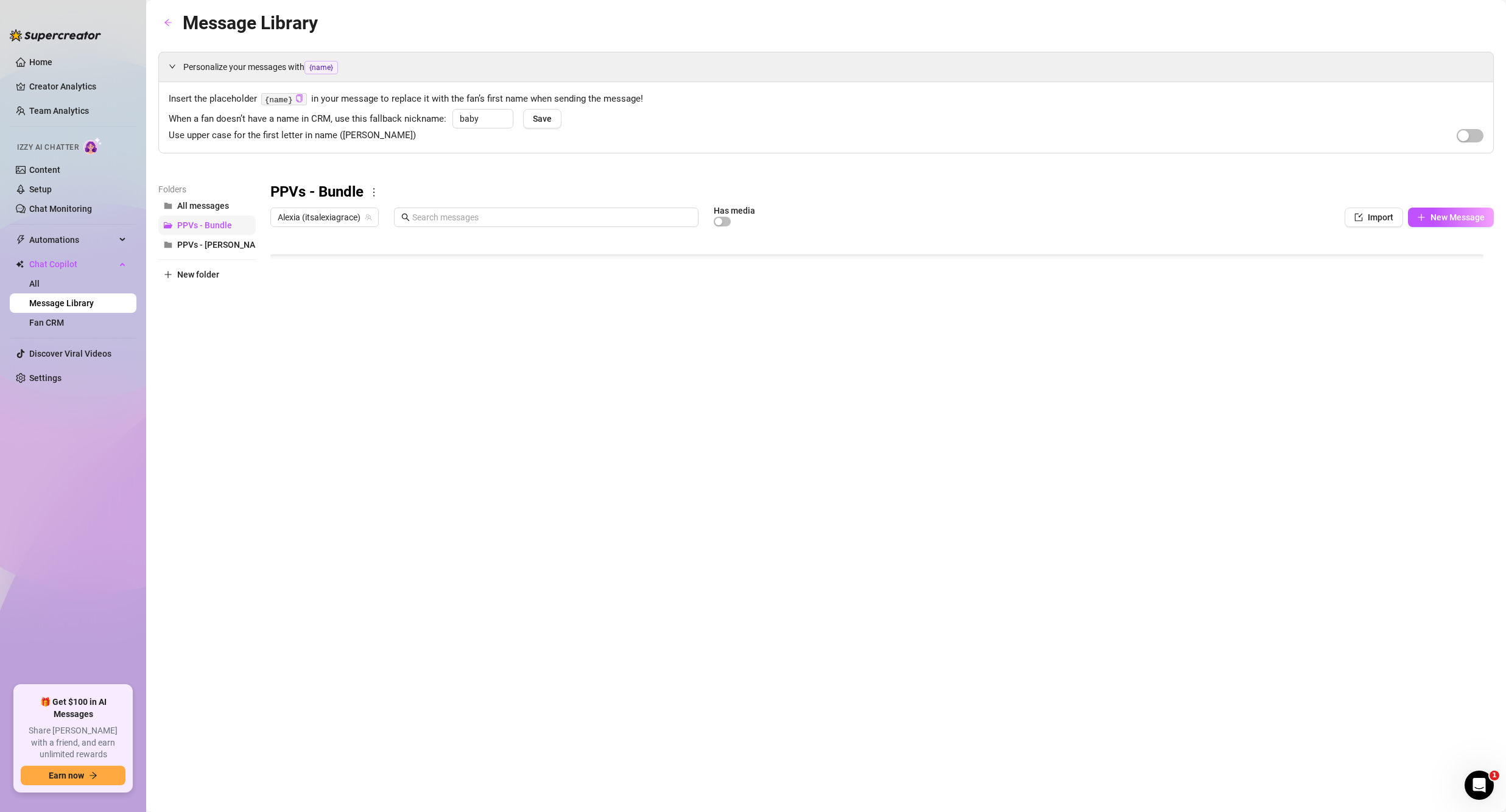
scroll to position [0, 0]
click at [213, 239] on button "PPVs - Vid" at bounding box center [207, 245] width 98 height 19
click at [399, 274] on div at bounding box center [883, 369] width 1224 height 272
click at [324, 268] on div at bounding box center [883, 369] width 1224 height 272
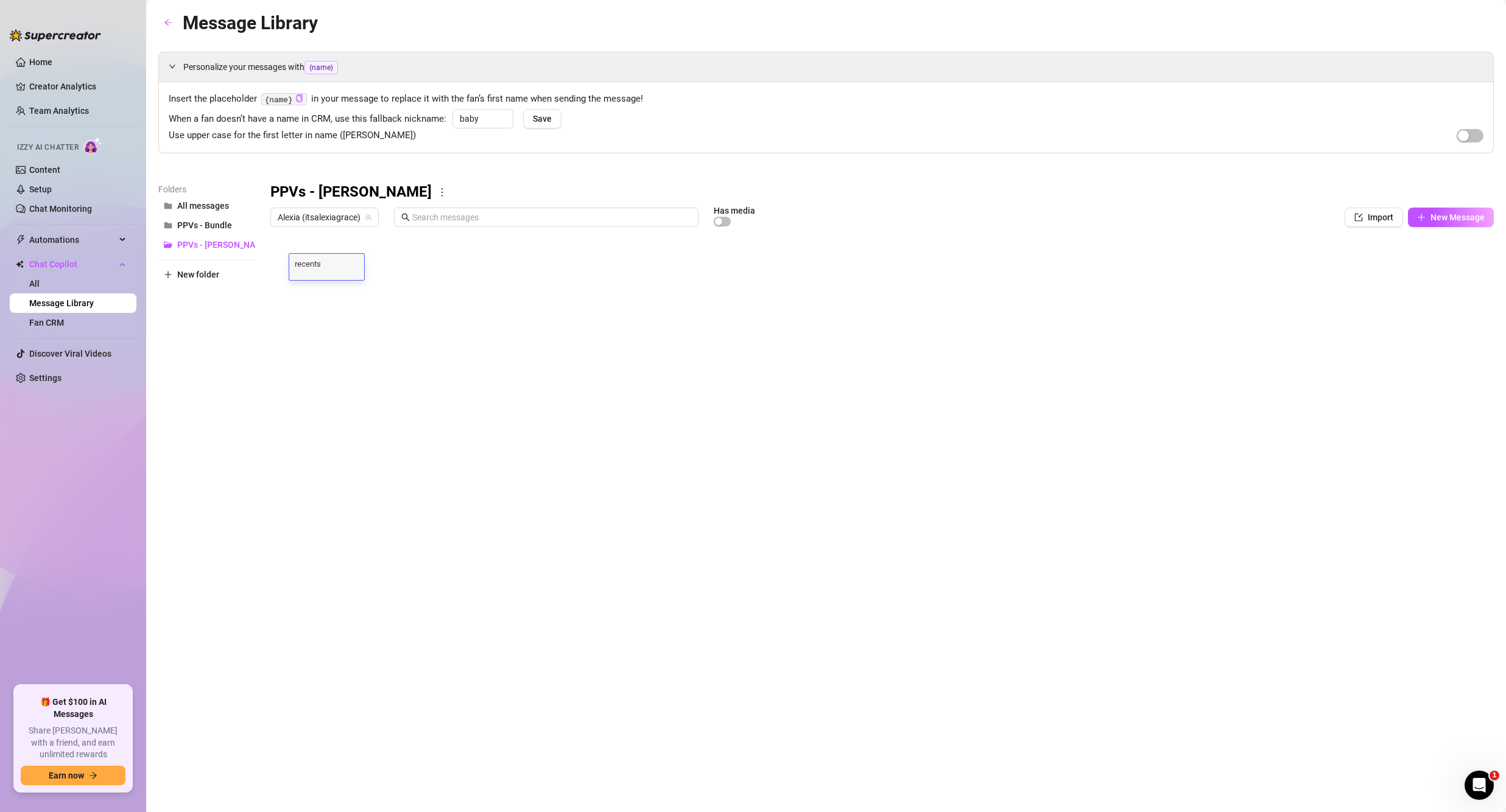
click at [299, 264] on textarea "recents" at bounding box center [326, 263] width 75 height 11
drag, startPoint x: 325, startPoint y: 263, endPoint x: 277, endPoint y: 264, distance: 48.0
click at [277, 264] on div "Title Text Media $ AI Pricing Accounts recents Hey b, as you’re new here I want…" at bounding box center [883, 369] width 1224 height 272
type textarea "RECENTS"
click at [405, 309] on div at bounding box center [883, 369] width 1224 height 272
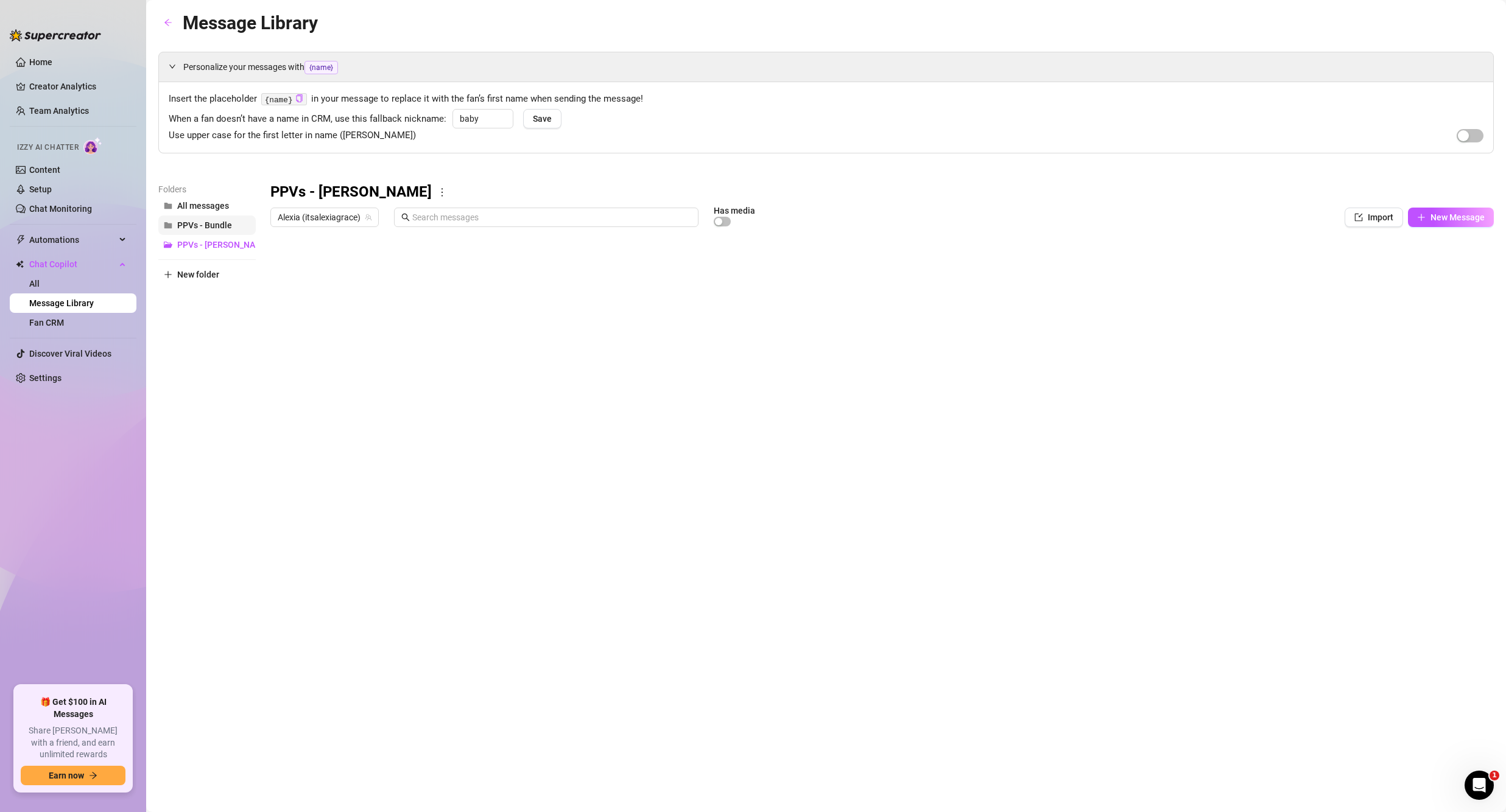
click at [220, 223] on span "PPVs - Bundle" at bounding box center [205, 225] width 55 height 10
click at [339, 288] on div at bounding box center [883, 369] width 1224 height 272
click at [282, 286] on div at bounding box center [883, 369] width 1224 height 272
click at [339, 487] on body "Home Creator Analytics Team Analytics Izzy AI Chatter Content Setup Chat Monito…" at bounding box center [753, 406] width 1506 height 812
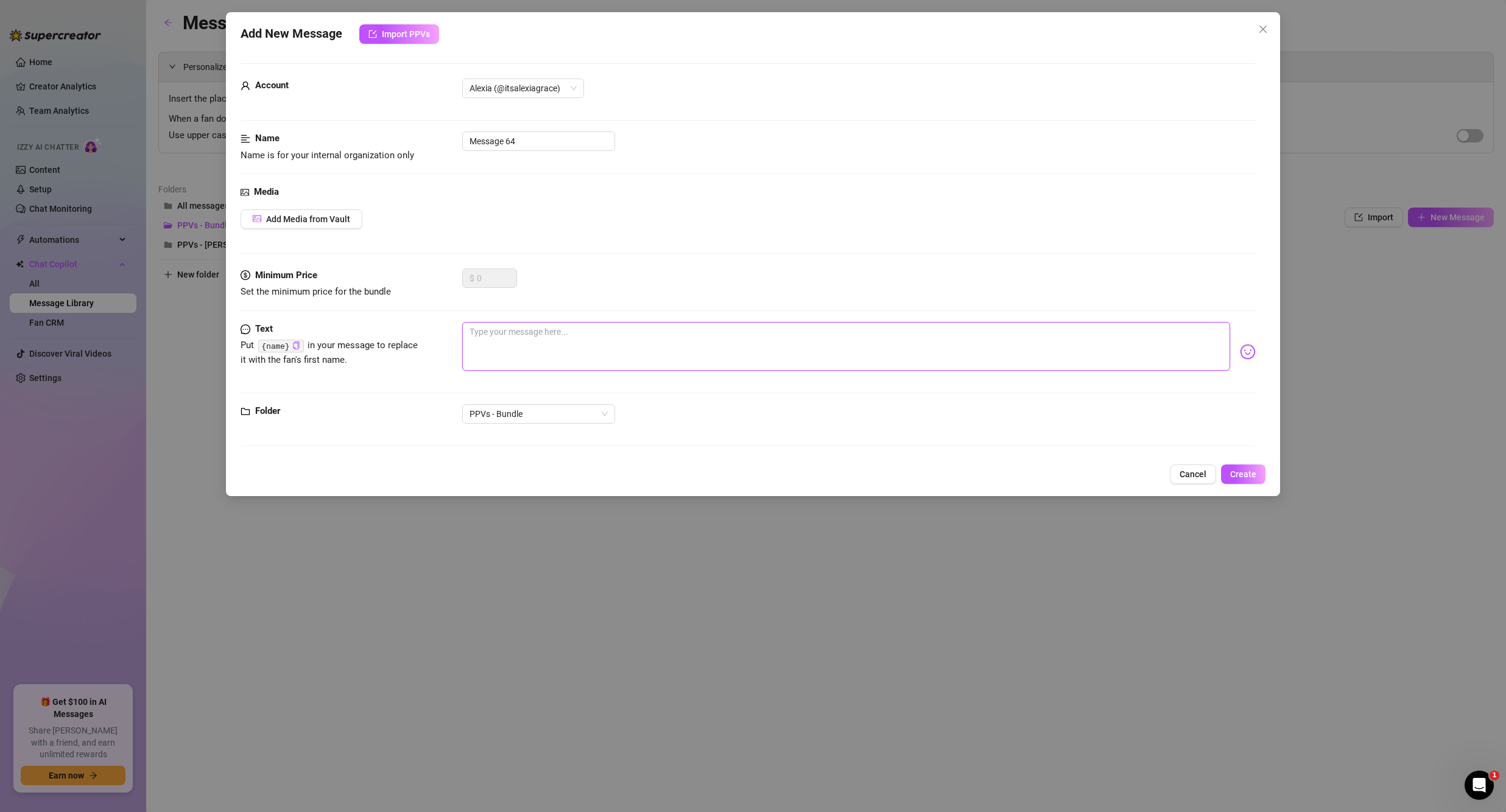
click at [536, 334] on textarea at bounding box center [846, 346] width 768 height 48
click at [528, 333] on textarea at bounding box center [846, 346] width 768 height 48
paste textarea "***STRIP + TEASE BUNDLE - INCLUDES 2 JOIS!*** 😈 Do you like watching me take my…"
type textarea "***STRIP + TEASE BUNDLE - INCLUDES 2 JOIS!*** 😈 Do you like watching me take my…"
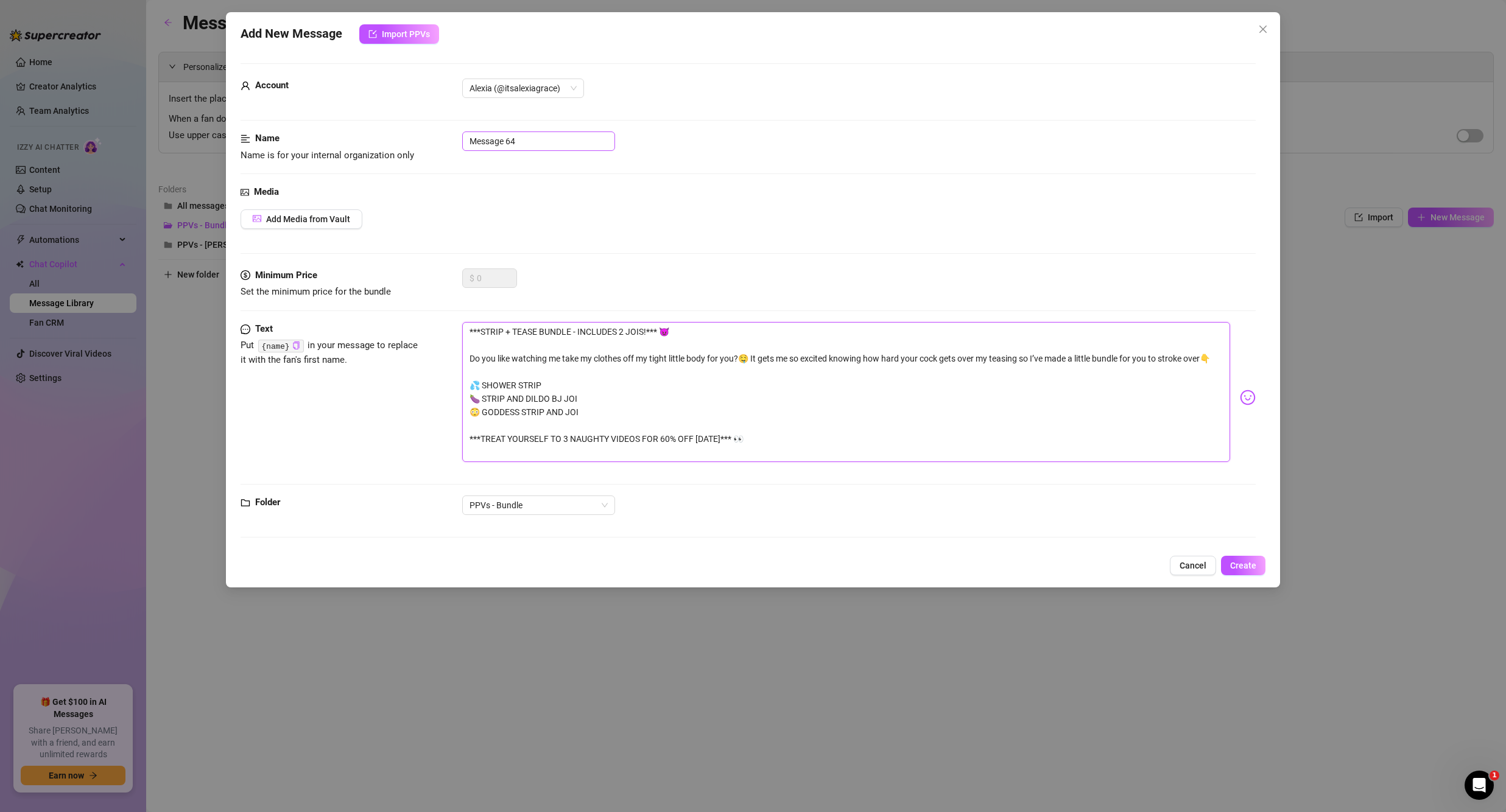
type textarea "***STRIP + TEASE BUNDLE - INCLUDES 2 JOIS!*** 😈 Do you like watching me take my…"
click at [530, 143] on input "Message 64" at bounding box center [538, 141] width 153 height 19
drag, startPoint x: 538, startPoint y: 139, endPoint x: 431, endPoint y: 135, distance: 107.1
click at [431, 135] on div "Name Name is for your internal organization only Message 64" at bounding box center [748, 146] width 1015 height 31
type input "Strip + Tease Bundle"
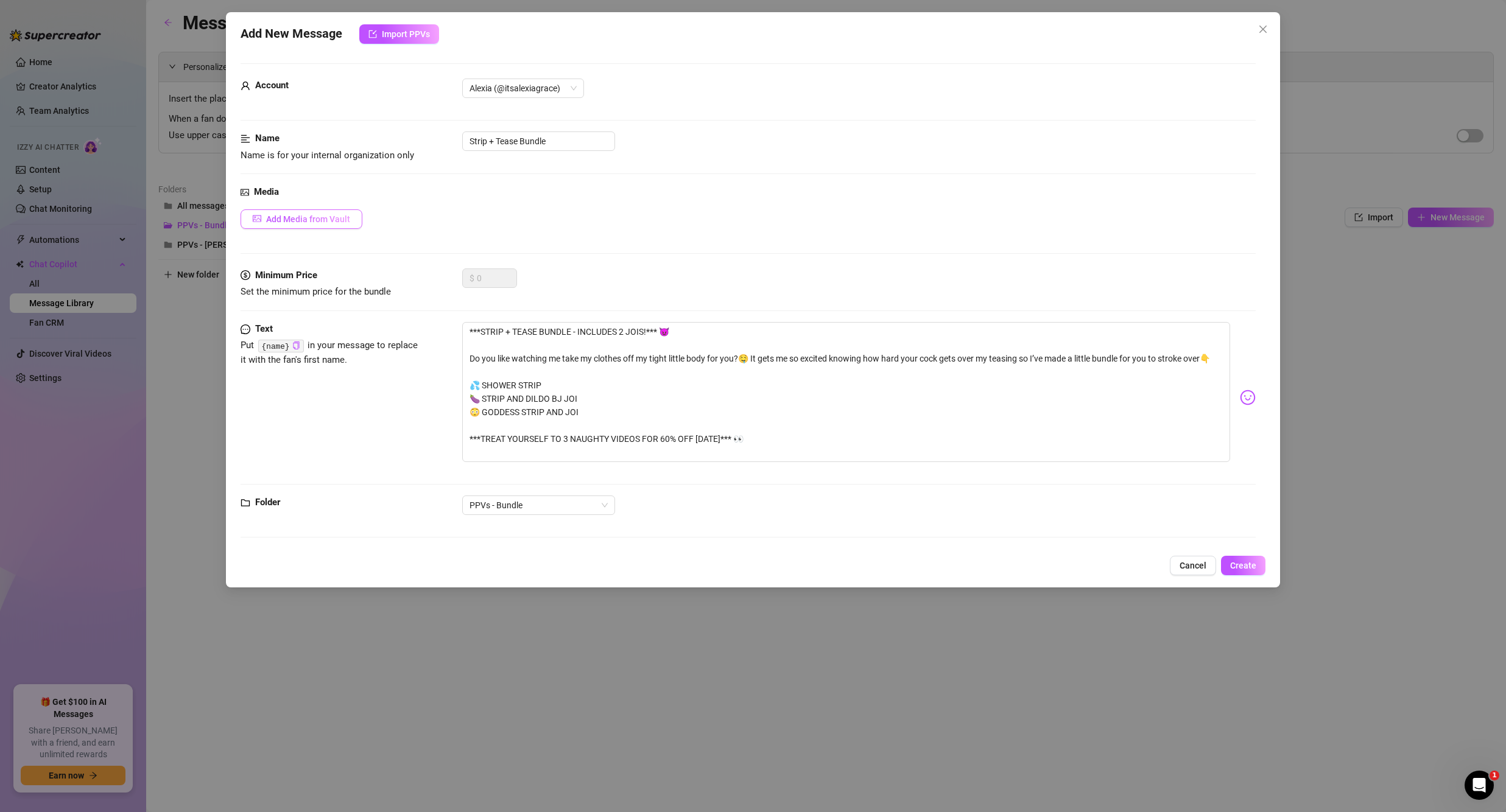
click at [324, 212] on button "Add Media from Vault" at bounding box center [302, 220] width 122 height 19
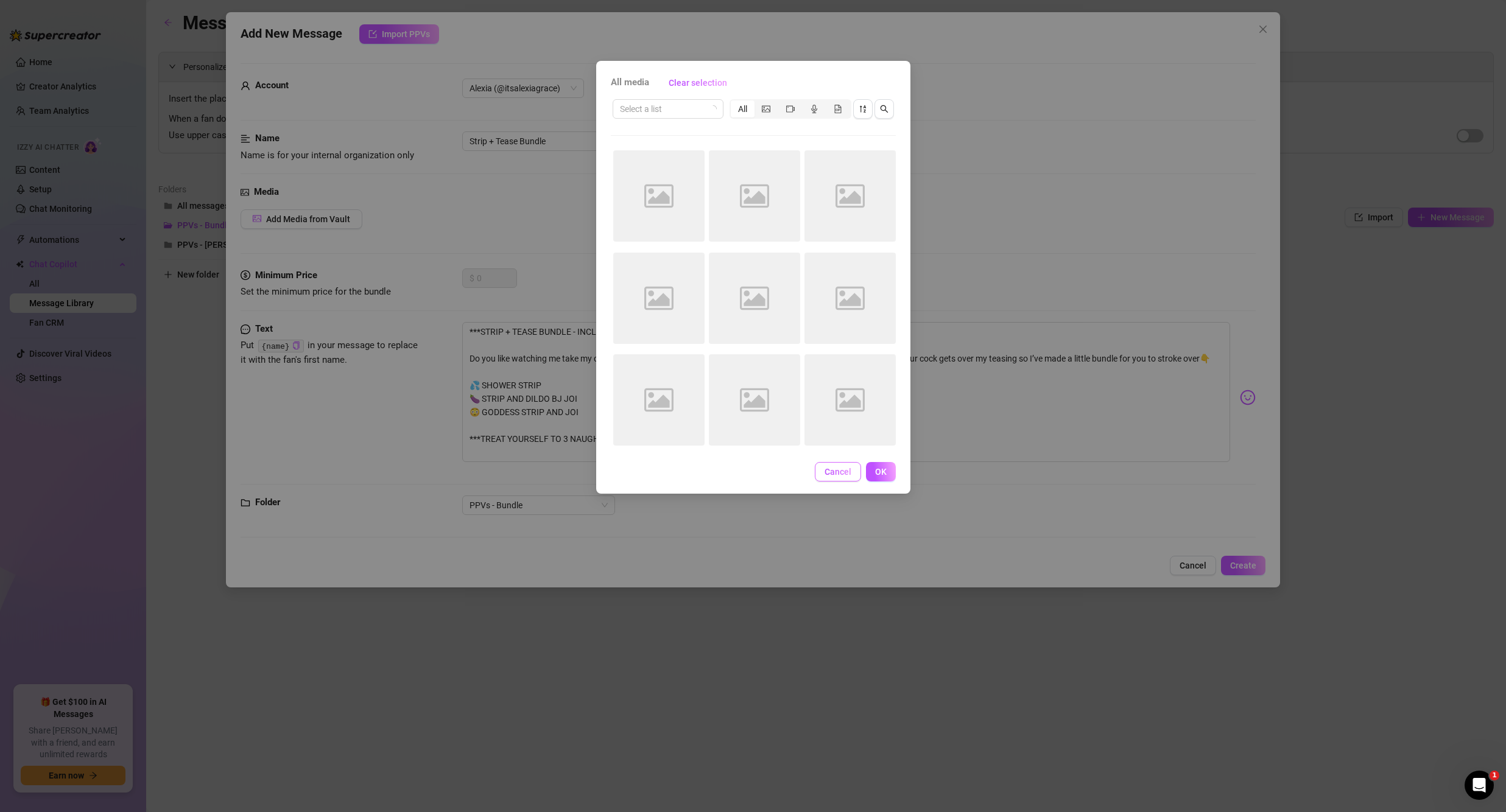
click at [840, 474] on span "Cancel" at bounding box center [838, 472] width 26 height 10
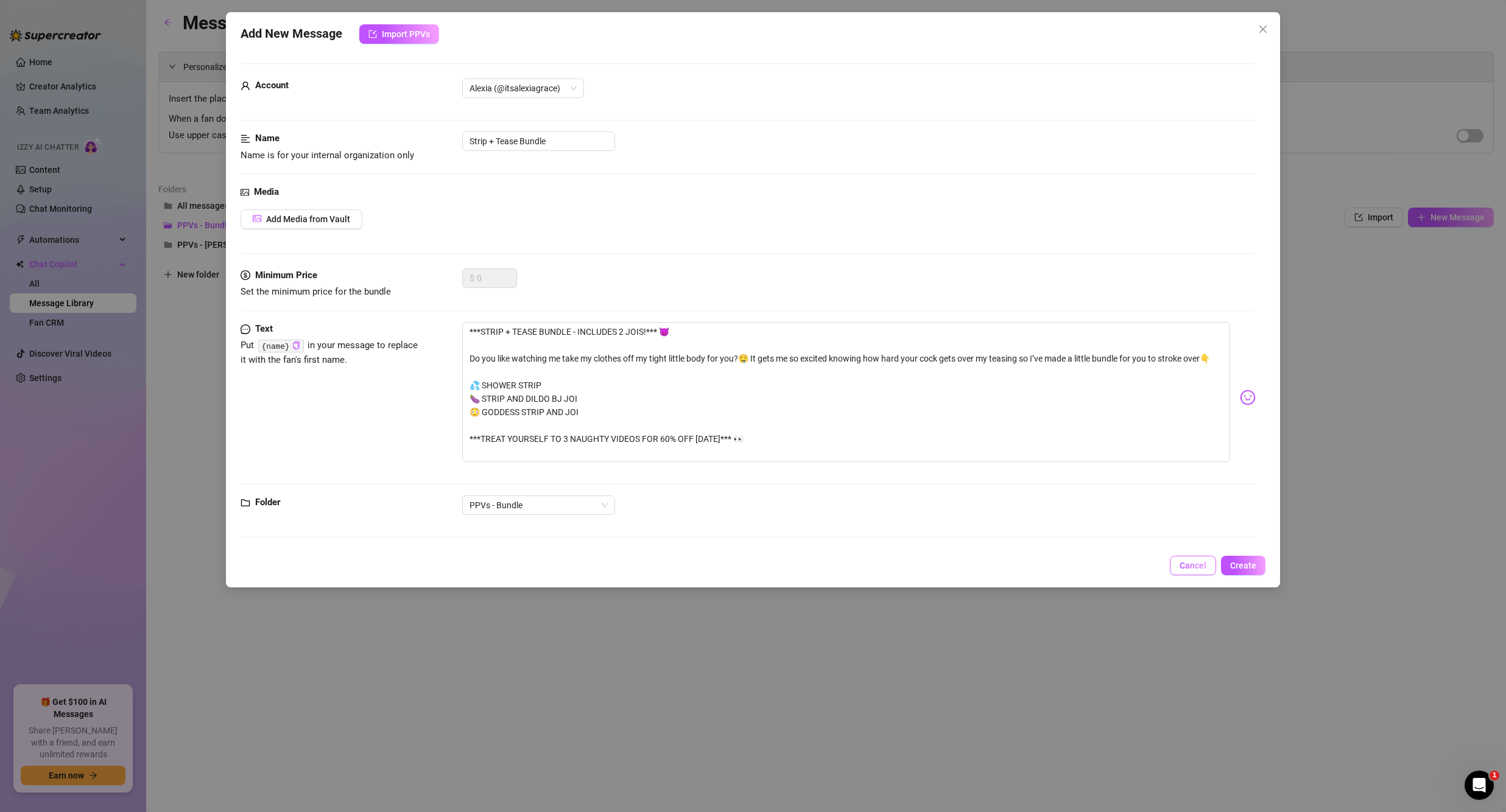
click at [1192, 565] on span "Cancel" at bounding box center [1193, 565] width 26 height 10
